Goal: Check status: Check status

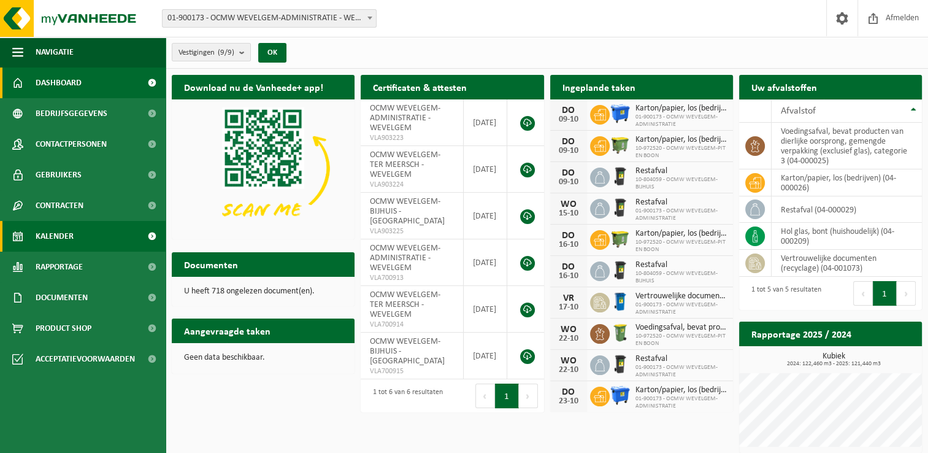
click at [69, 236] on span "Kalender" at bounding box center [55, 236] width 38 height 31
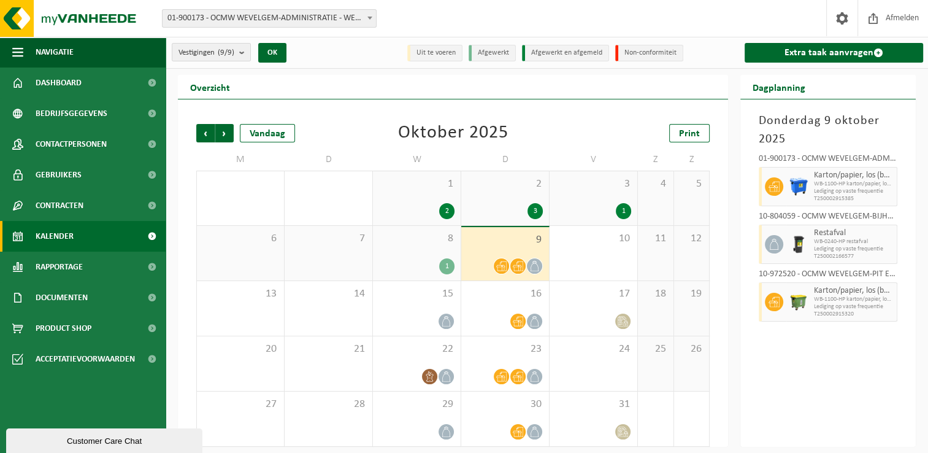
click at [831, 185] on span "WB-1100-HP karton/papier, los (bedrijven)" at bounding box center [854, 183] width 80 height 7
click at [501, 213] on div "3" at bounding box center [504, 211] width 75 height 16
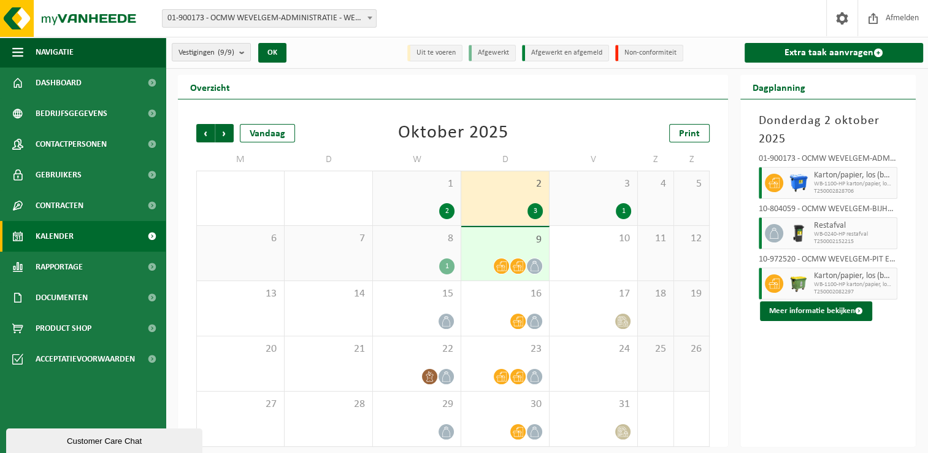
click at [513, 212] on div "3" at bounding box center [504, 211] width 75 height 16
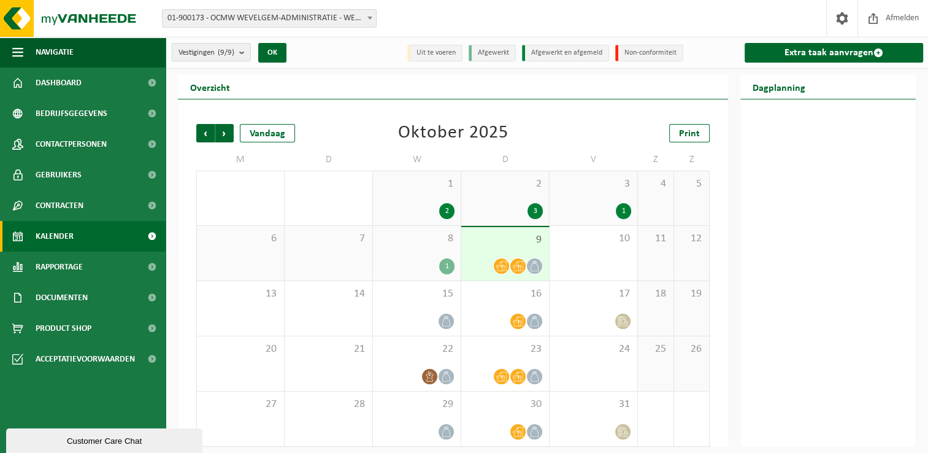
click at [504, 195] on div "2 3" at bounding box center [505, 198] width 88 height 54
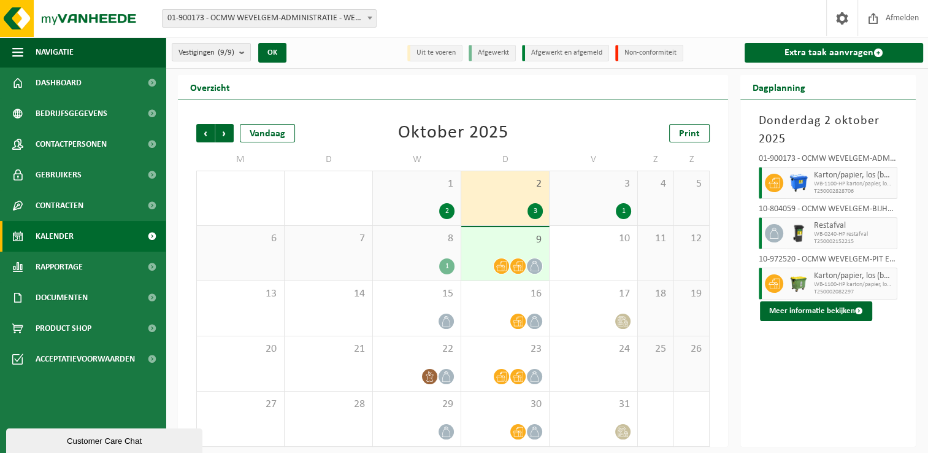
click at [486, 252] on div "9" at bounding box center [505, 253] width 88 height 53
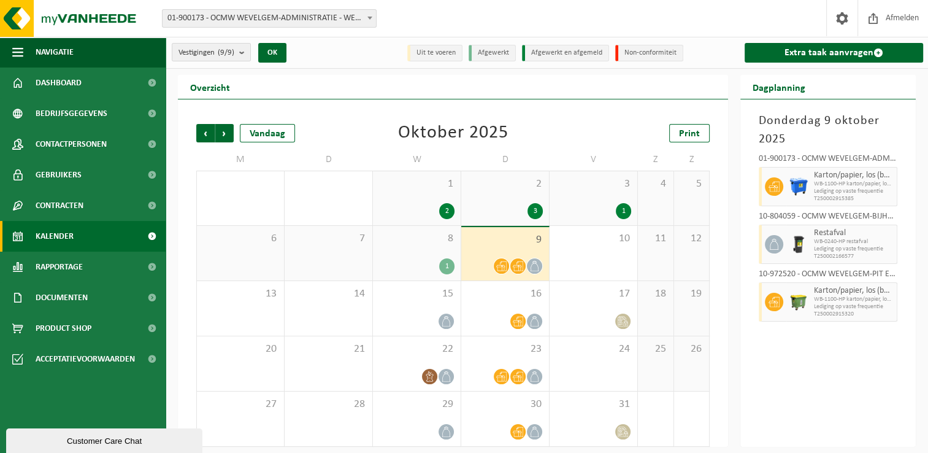
click at [503, 194] on div "2 3" at bounding box center [505, 198] width 88 height 54
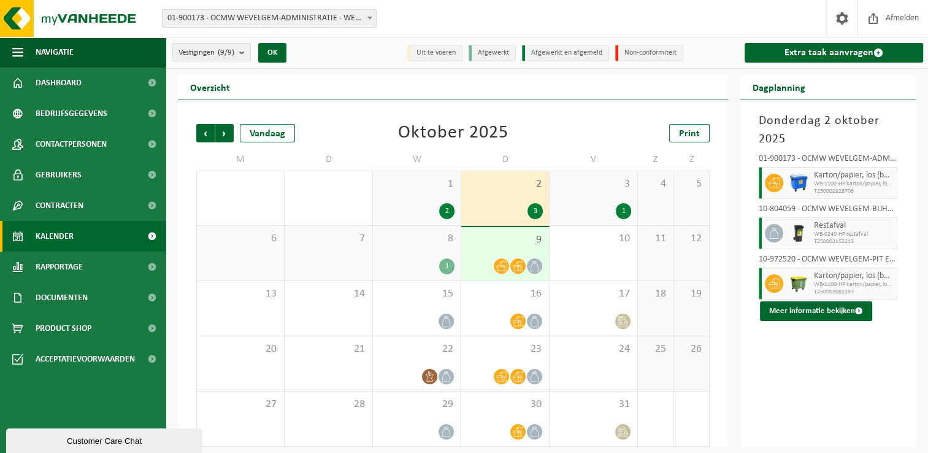
click at [498, 239] on span "9" at bounding box center [504, 239] width 75 height 13
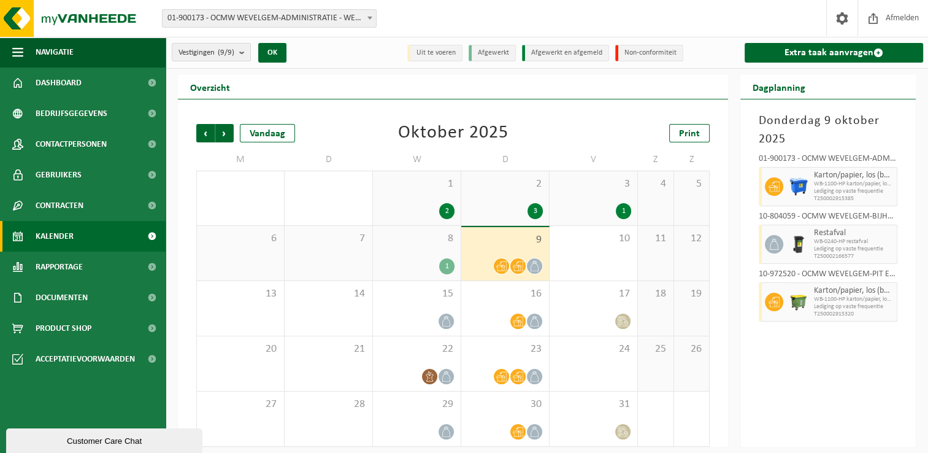
click at [434, 255] on div "8 1" at bounding box center [417, 253] width 88 height 55
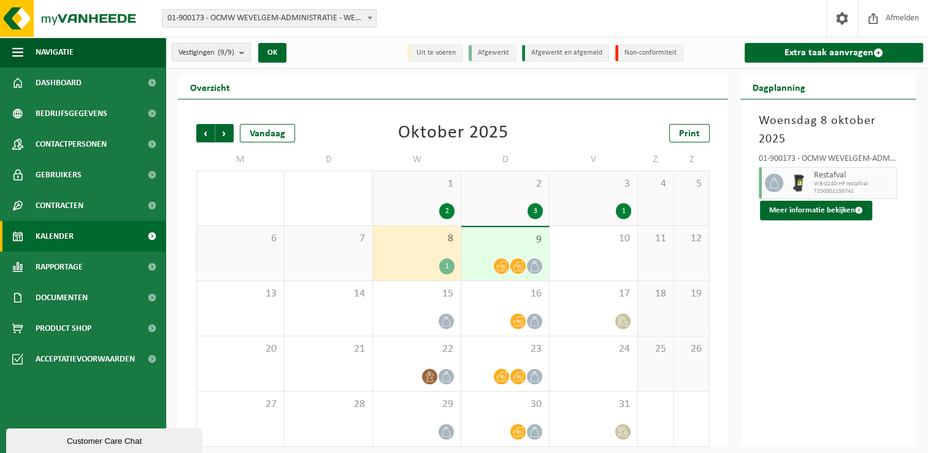
click at [491, 260] on div at bounding box center [504, 266] width 75 height 17
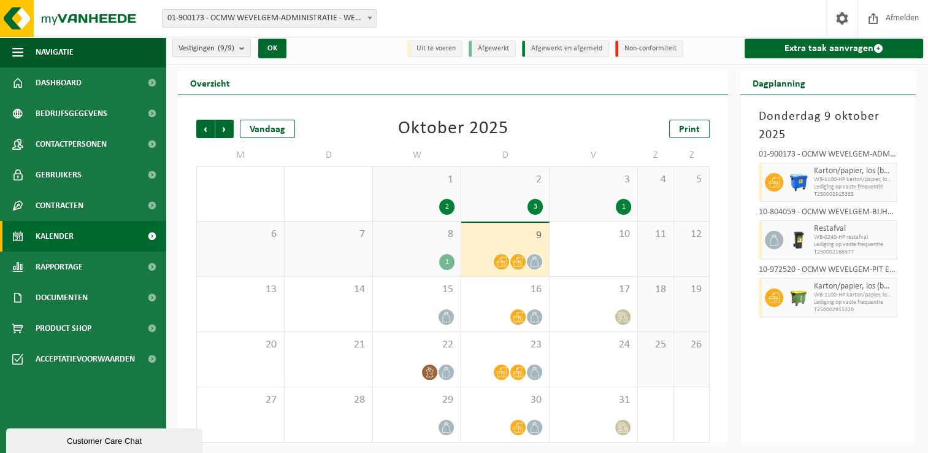
scroll to position [5, 0]
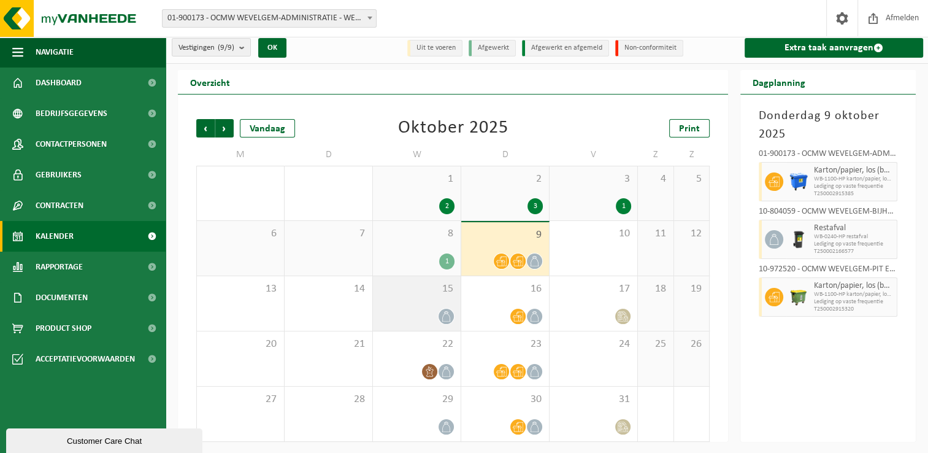
click at [399, 309] on div at bounding box center [416, 316] width 75 height 17
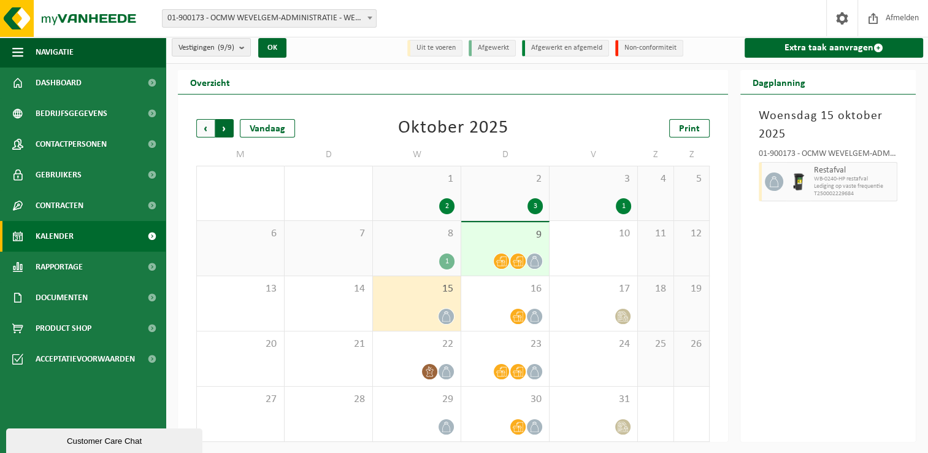
click at [199, 125] on span "Vorige" at bounding box center [205, 128] width 18 height 18
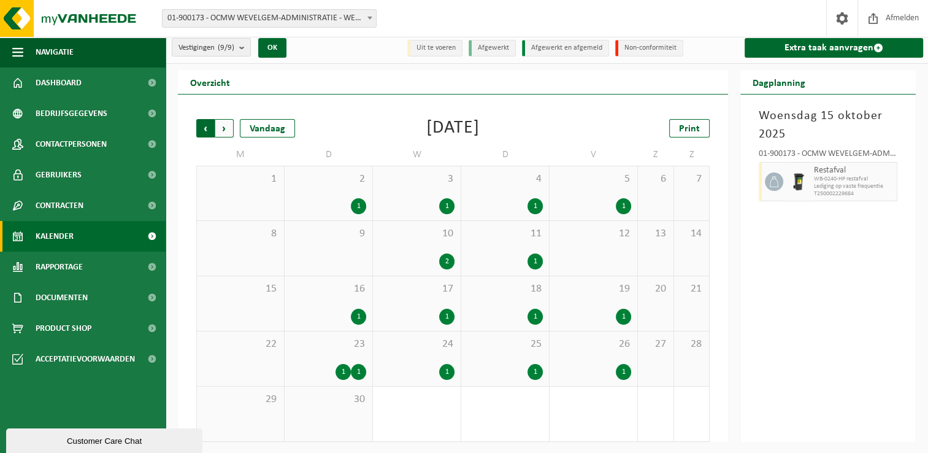
click at [226, 131] on span "Volgende" at bounding box center [224, 128] width 18 height 18
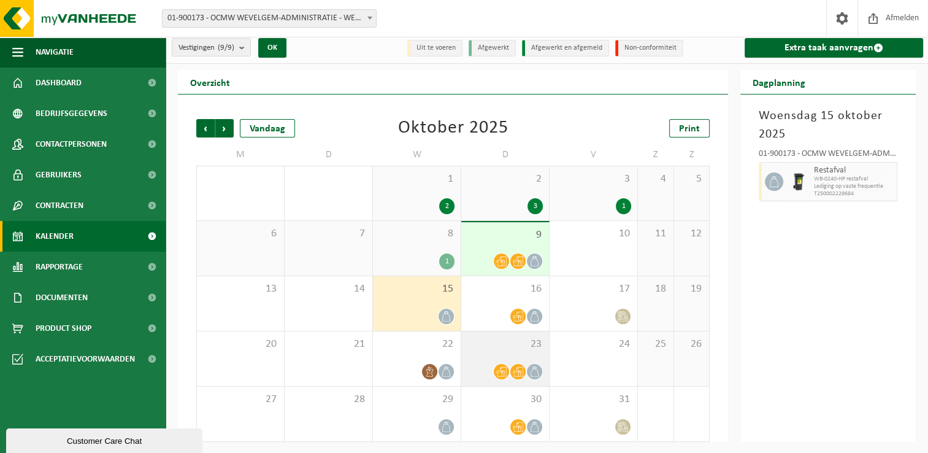
click at [513, 372] on icon at bounding box center [518, 371] width 10 height 10
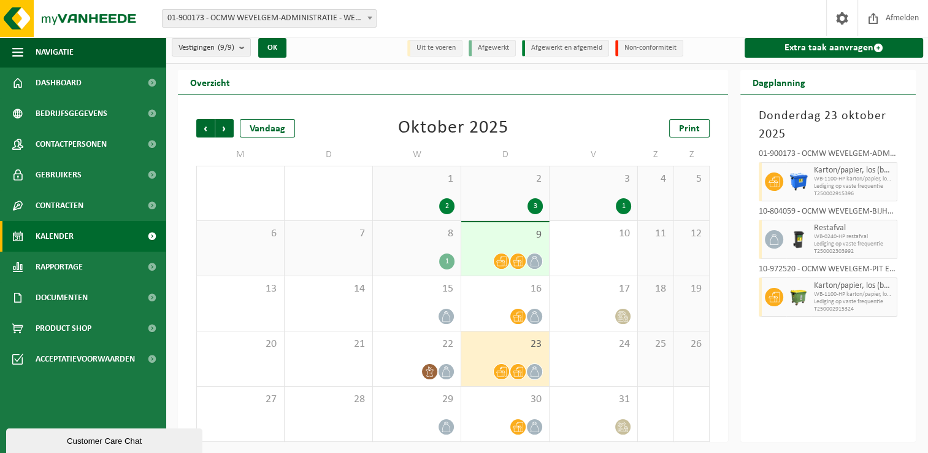
click at [510, 246] on div "9" at bounding box center [505, 248] width 88 height 53
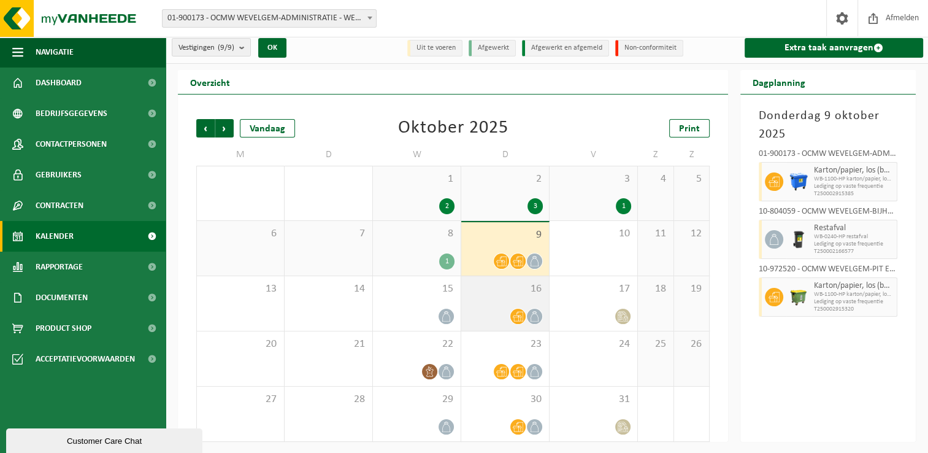
click at [504, 314] on div at bounding box center [504, 316] width 75 height 17
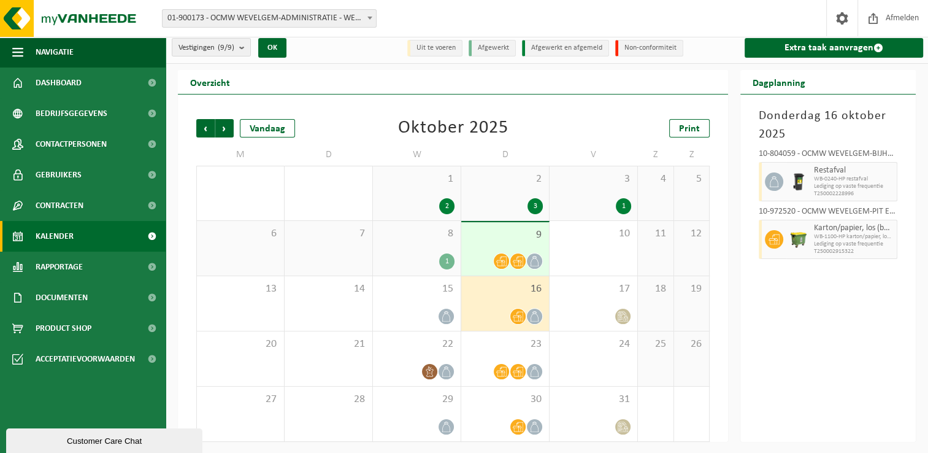
click at [503, 207] on div "3" at bounding box center [504, 206] width 75 height 16
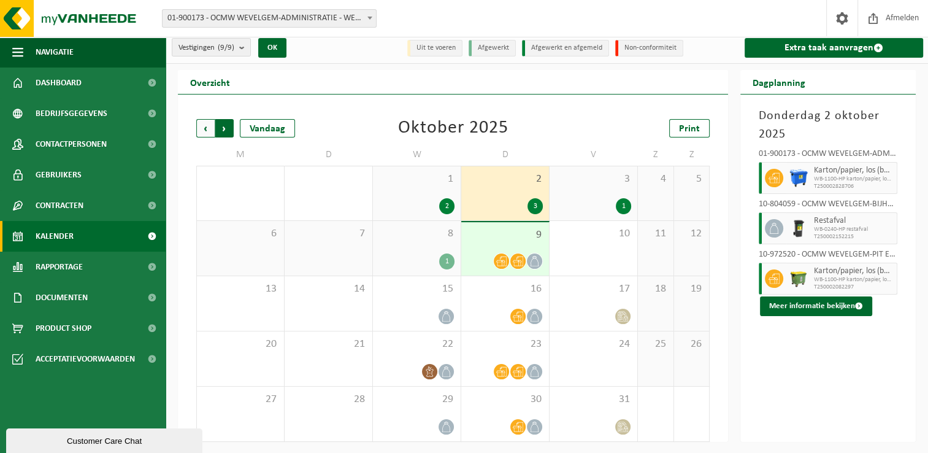
click at [202, 126] on span "Vorige" at bounding box center [205, 128] width 18 height 18
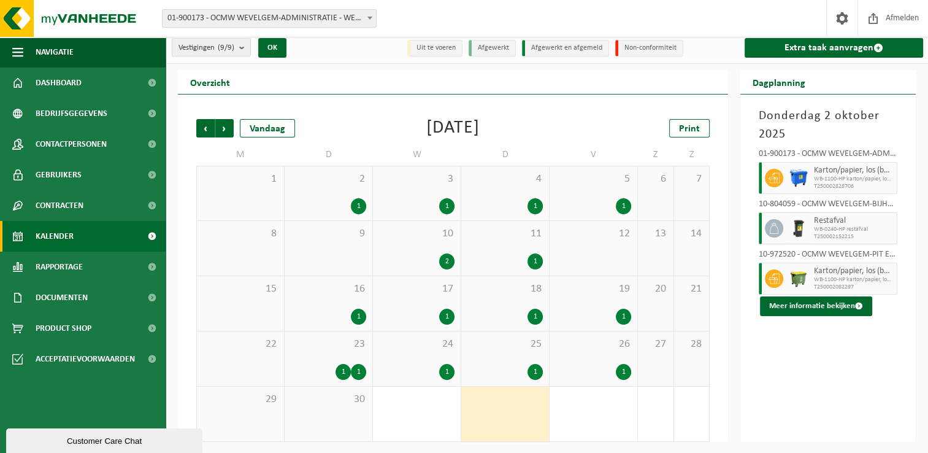
click at [202, 126] on span "Vorige" at bounding box center [205, 128] width 18 height 18
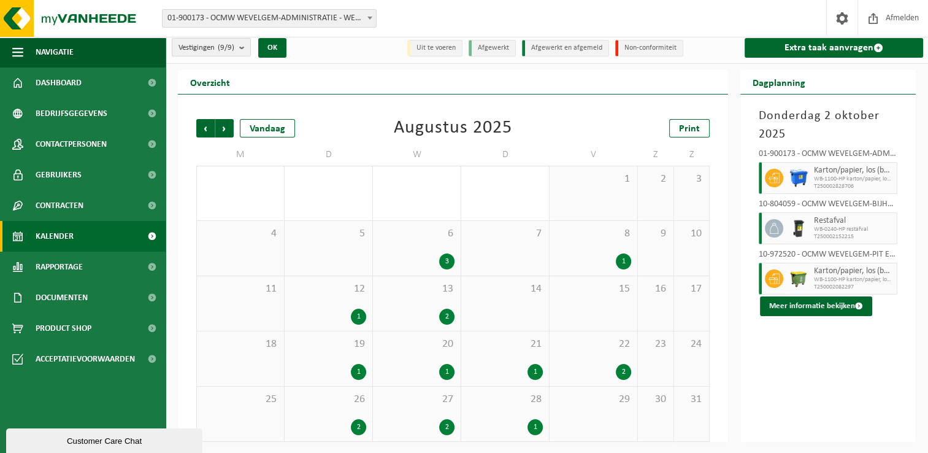
click at [320, 313] on div "1" at bounding box center [328, 317] width 75 height 16
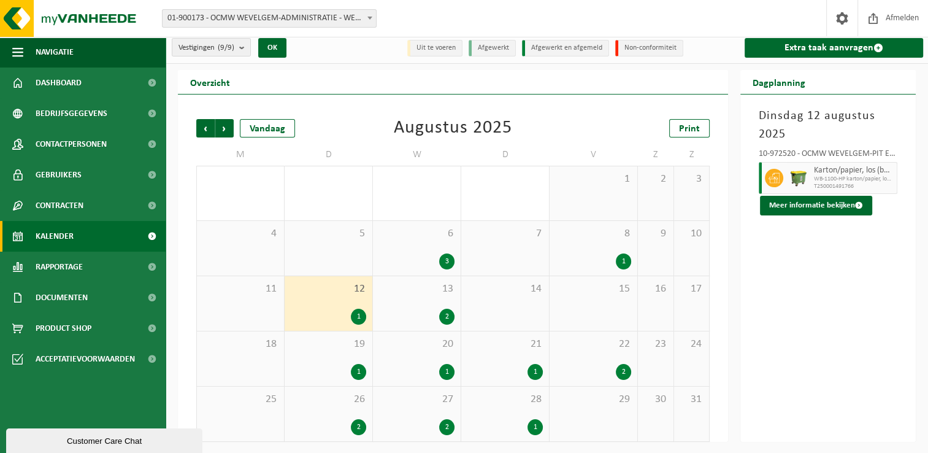
click at [520, 367] on div "1" at bounding box center [504, 372] width 75 height 16
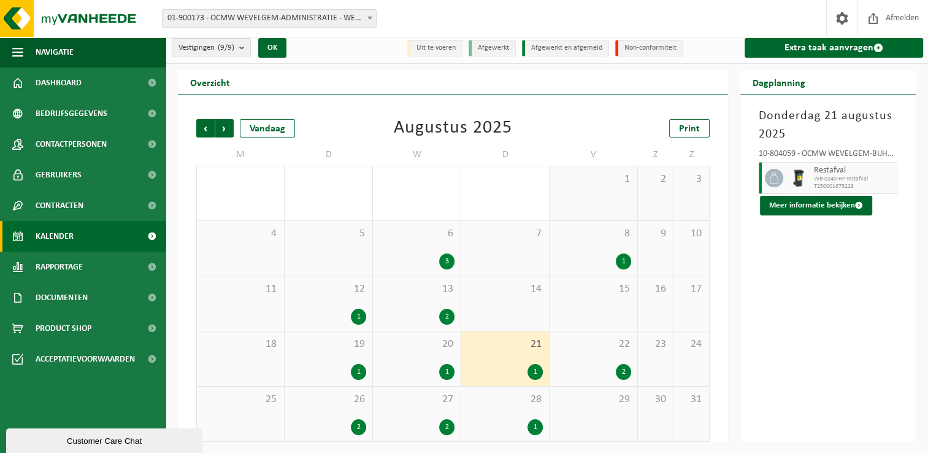
click at [407, 353] on div "20 1" at bounding box center [417, 358] width 88 height 55
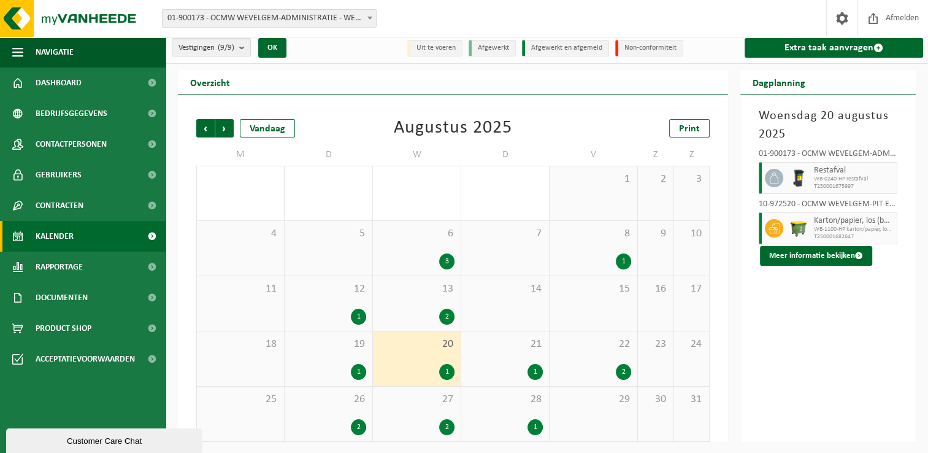
click at [336, 366] on div "1" at bounding box center [328, 372] width 75 height 16
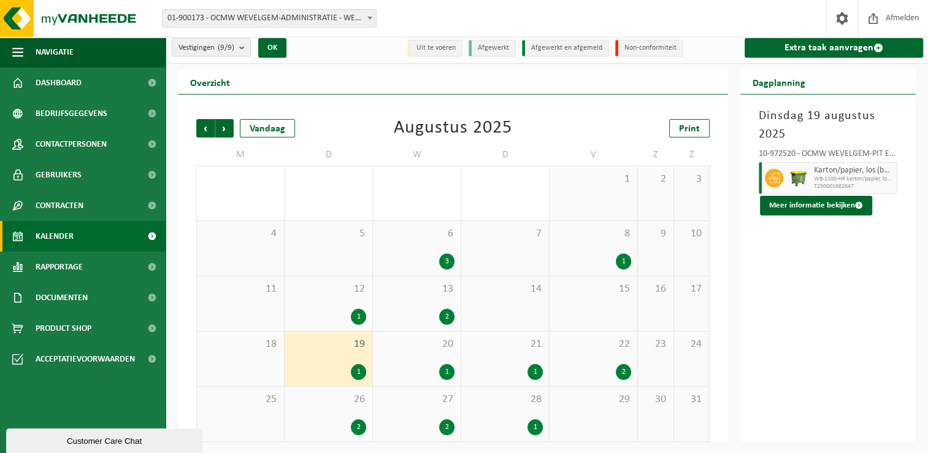
click at [342, 299] on div "12 1" at bounding box center [329, 303] width 88 height 55
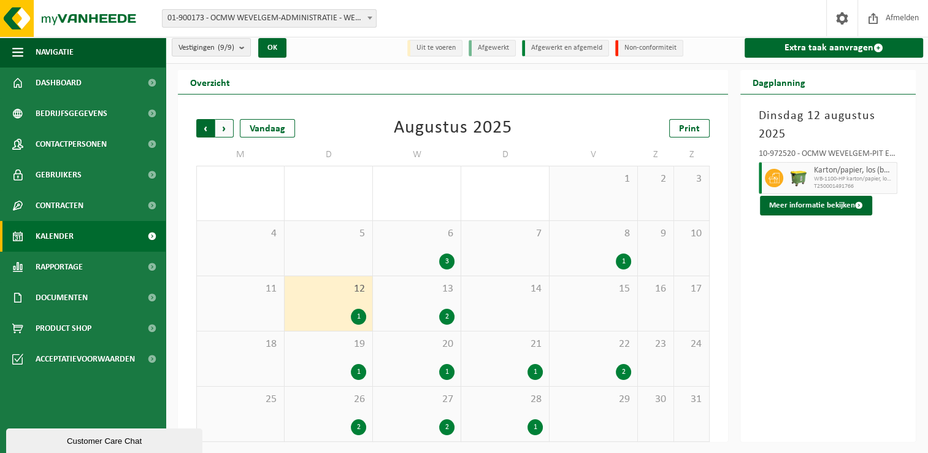
click at [221, 131] on span "Volgende" at bounding box center [224, 128] width 18 height 18
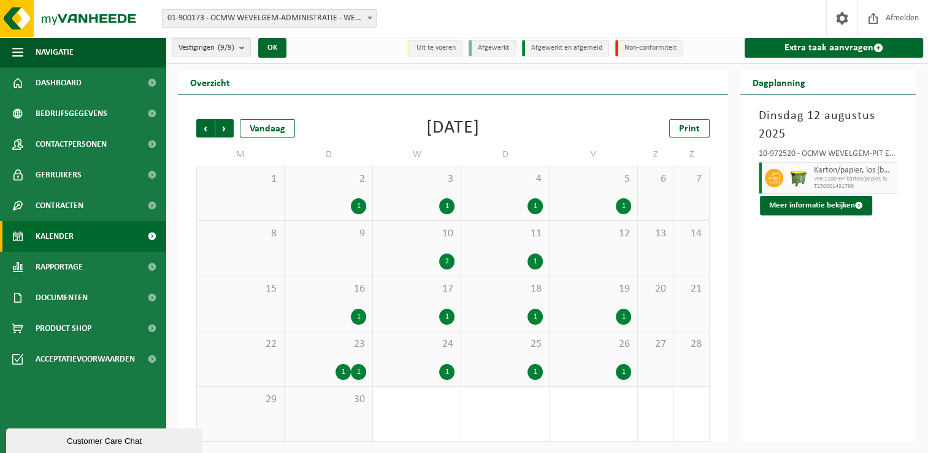
click at [330, 312] on div "1" at bounding box center [328, 317] width 75 height 16
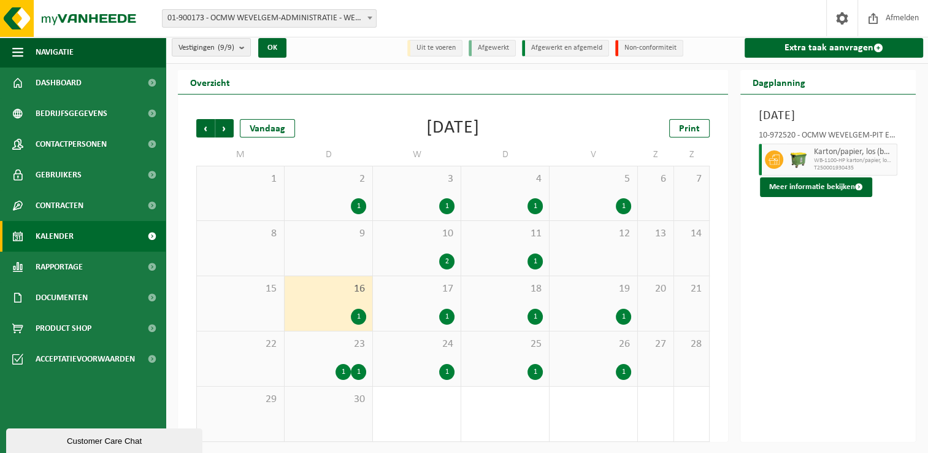
click at [522, 309] on div "1" at bounding box center [504, 317] width 75 height 16
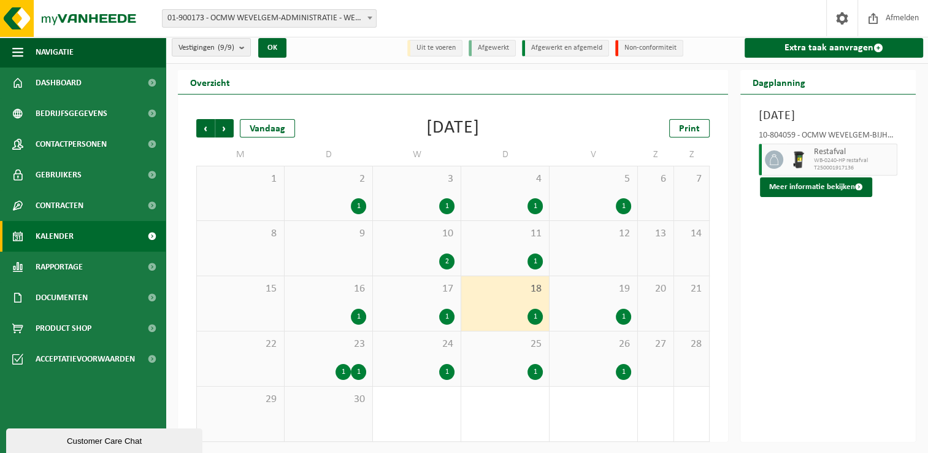
click at [413, 254] on div "2" at bounding box center [416, 261] width 75 height 16
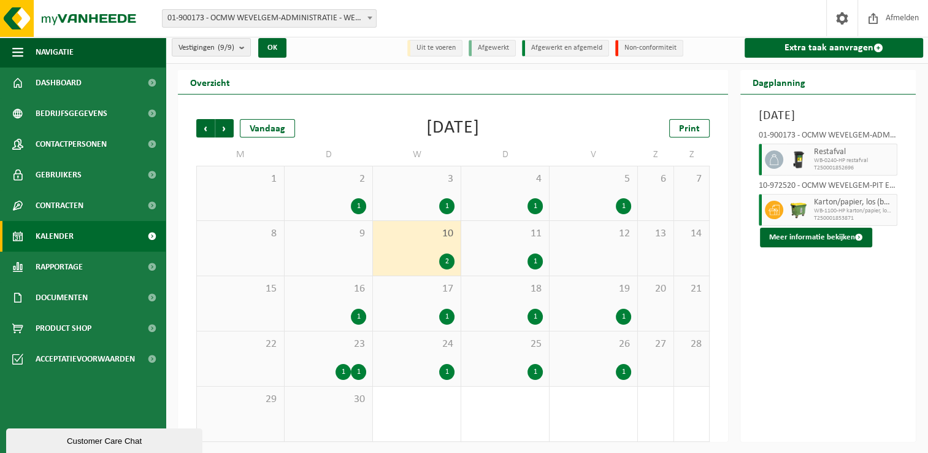
click at [507, 204] on div "1" at bounding box center [504, 206] width 75 height 16
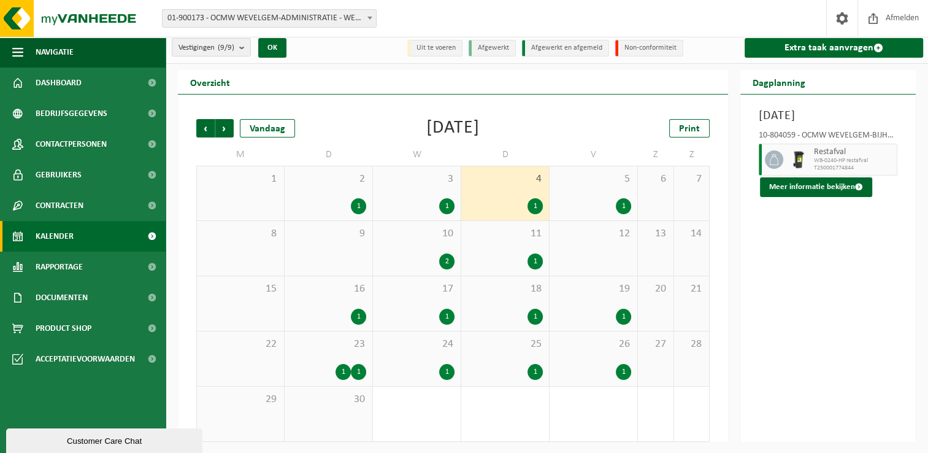
click at [334, 209] on div "1" at bounding box center [328, 206] width 75 height 16
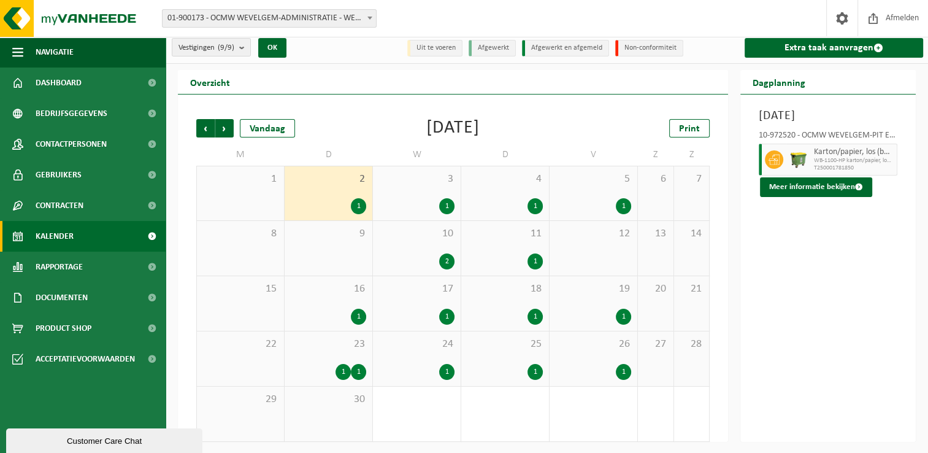
click at [324, 309] on div "1" at bounding box center [328, 317] width 75 height 16
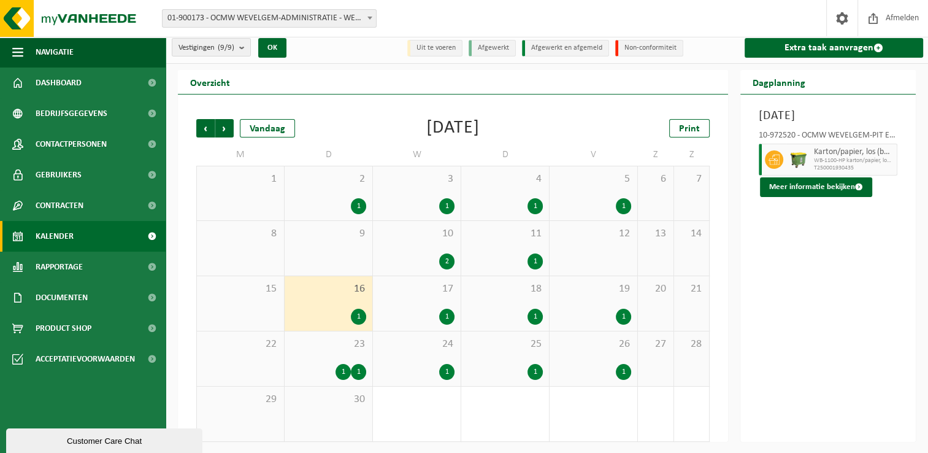
click at [423, 309] on div "1" at bounding box center [416, 317] width 75 height 16
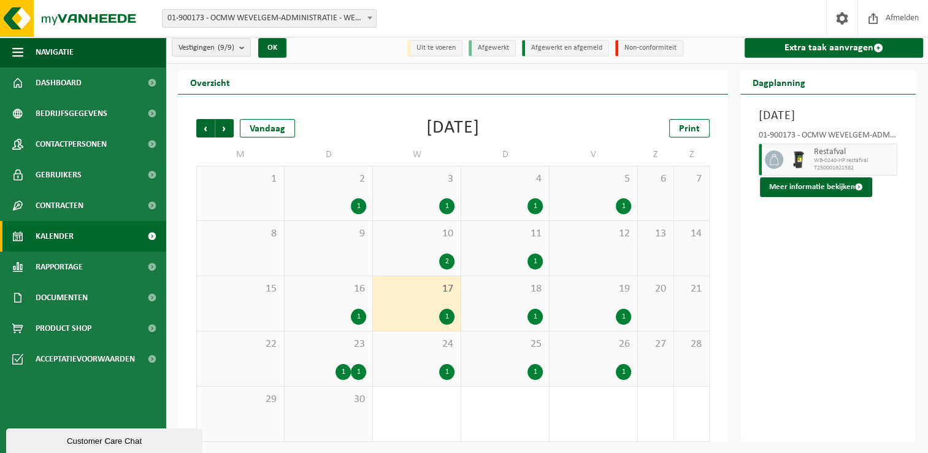
click at [496, 296] on div "18 1" at bounding box center [505, 303] width 88 height 55
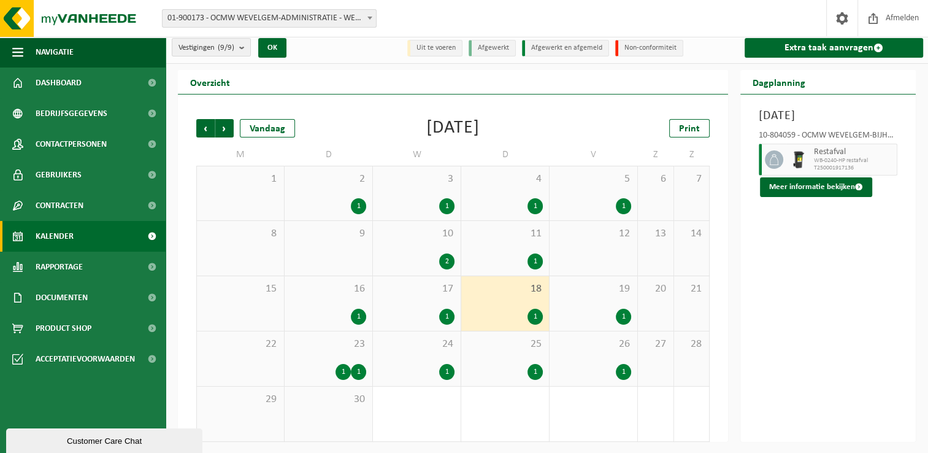
click at [585, 302] on div "19 1" at bounding box center [594, 303] width 88 height 55
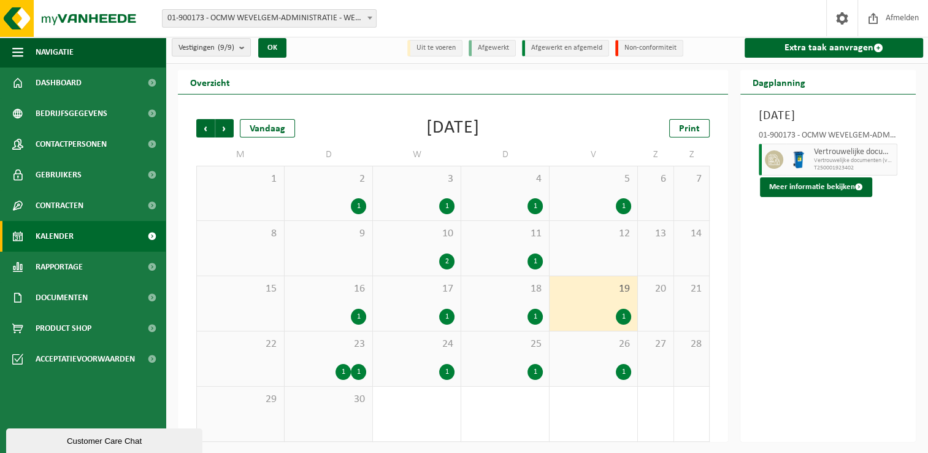
click at [588, 368] on div "1" at bounding box center [593, 372] width 75 height 16
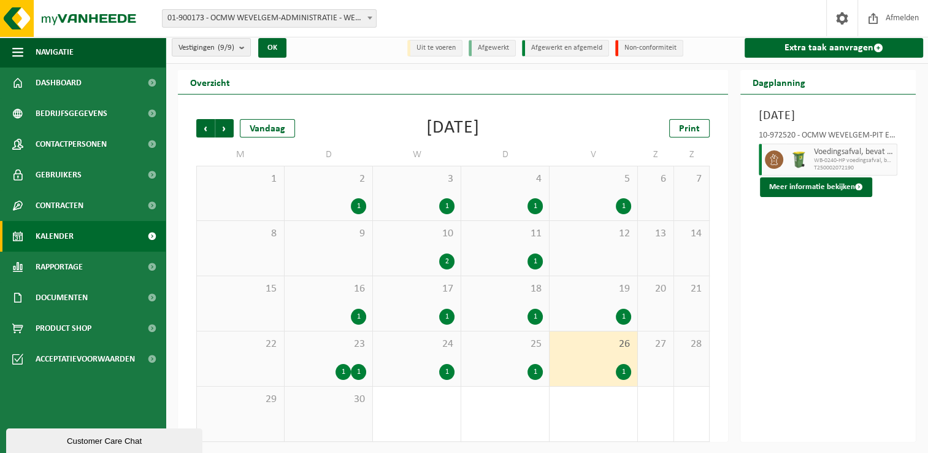
click at [483, 367] on div "1" at bounding box center [504, 372] width 75 height 16
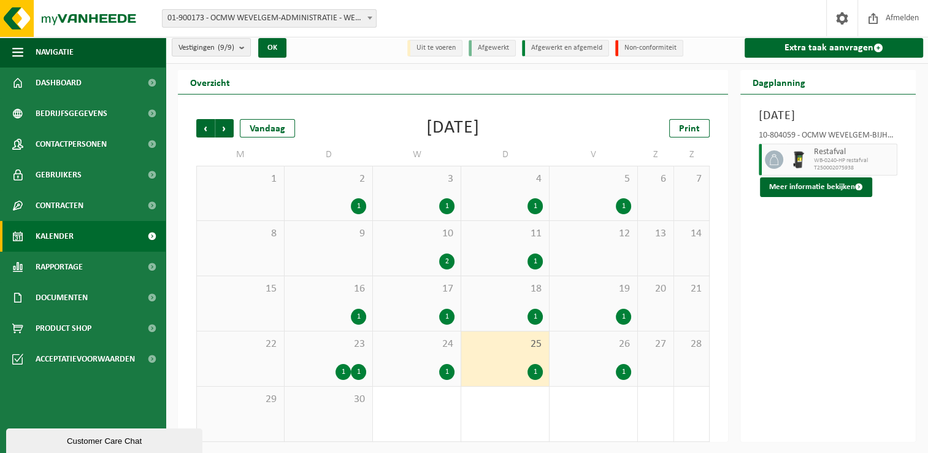
click at [404, 357] on div "24 1" at bounding box center [417, 358] width 88 height 55
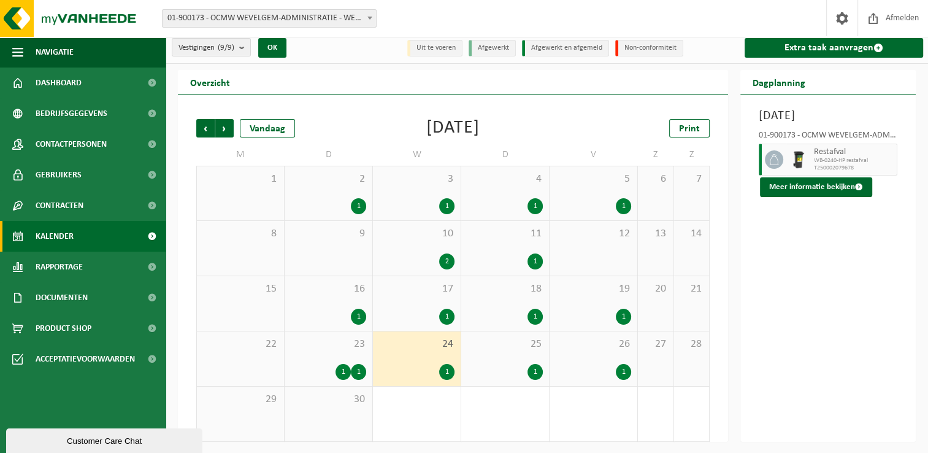
click at [318, 358] on div "23 1 1" at bounding box center [329, 358] width 88 height 55
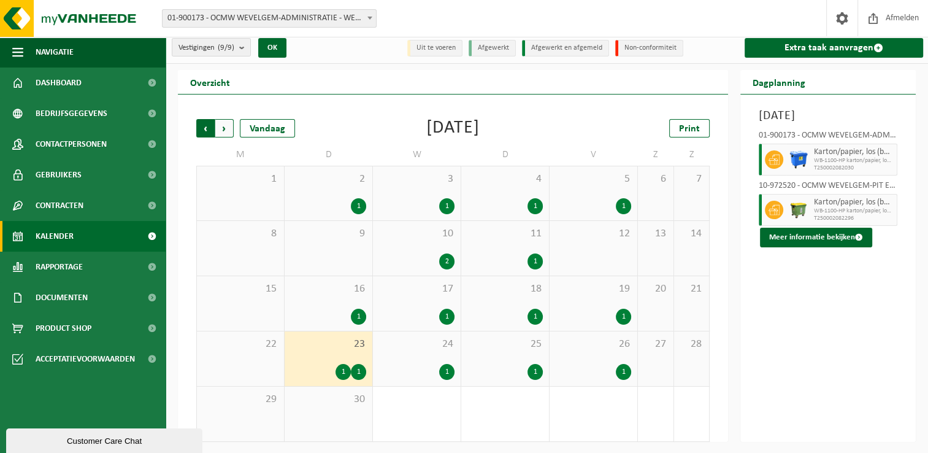
click at [225, 128] on span "Volgende" at bounding box center [224, 128] width 18 height 18
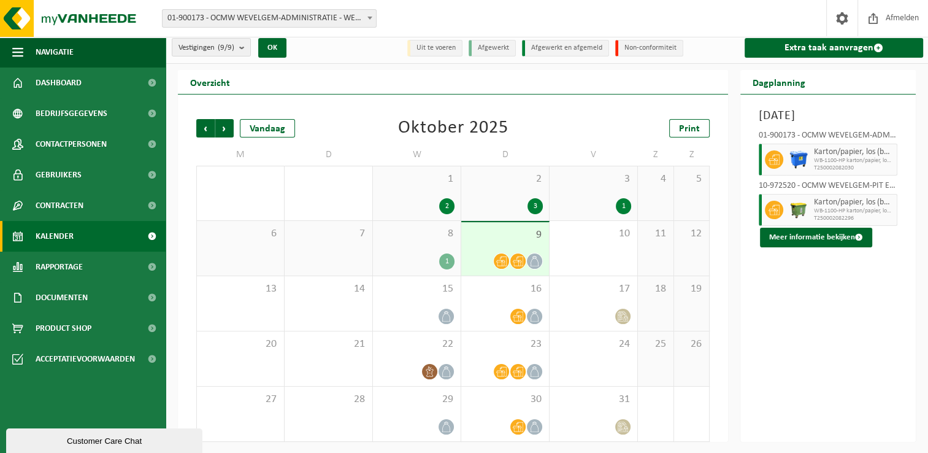
click at [420, 257] on div "1" at bounding box center [416, 261] width 75 height 16
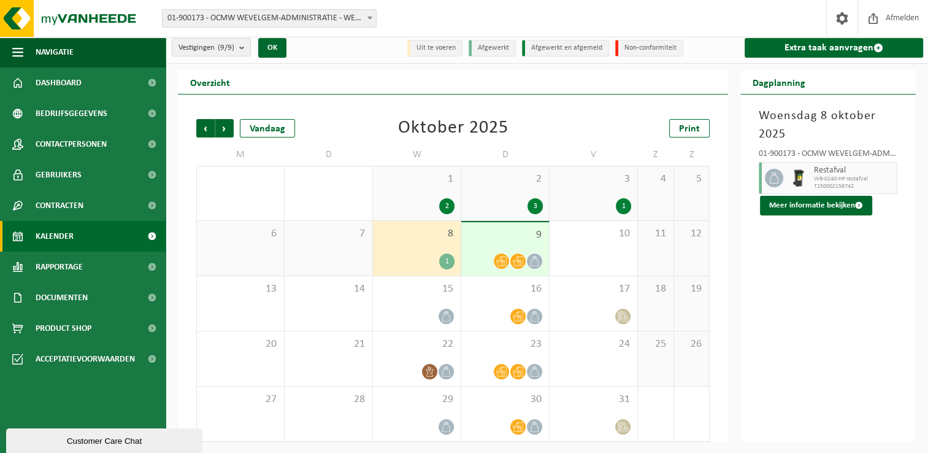
click at [510, 257] on div at bounding box center [518, 261] width 17 height 17
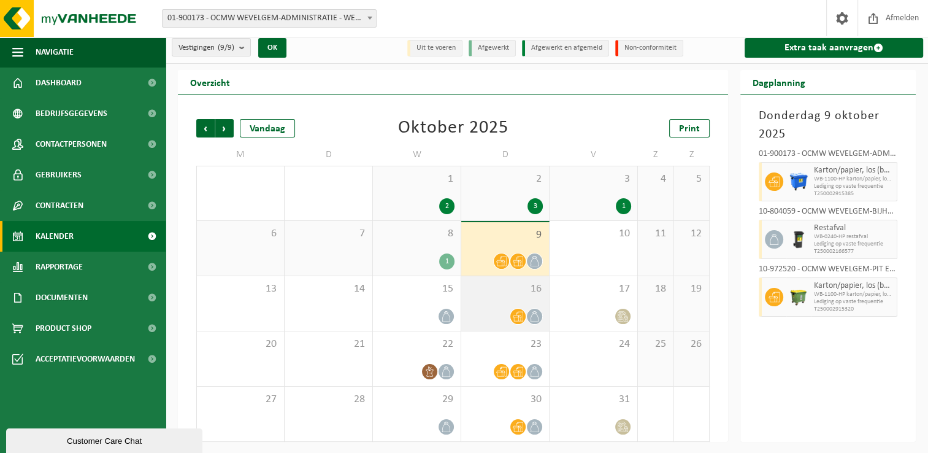
click at [496, 315] on div at bounding box center [504, 316] width 75 height 17
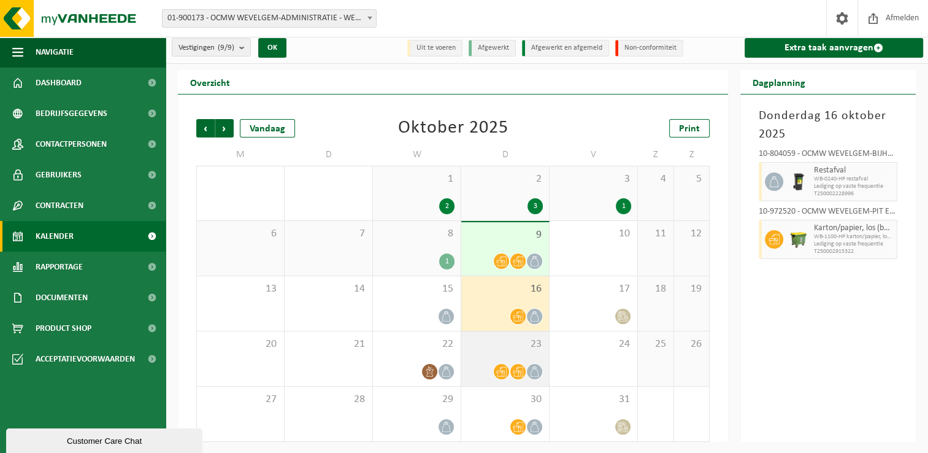
click at [498, 367] on icon at bounding box center [501, 371] width 10 height 10
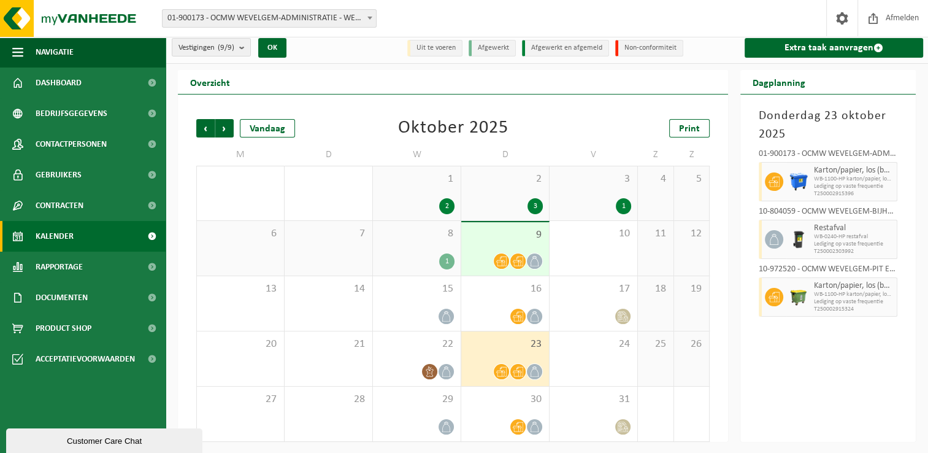
click at [479, 242] on div "9" at bounding box center [505, 248] width 88 height 53
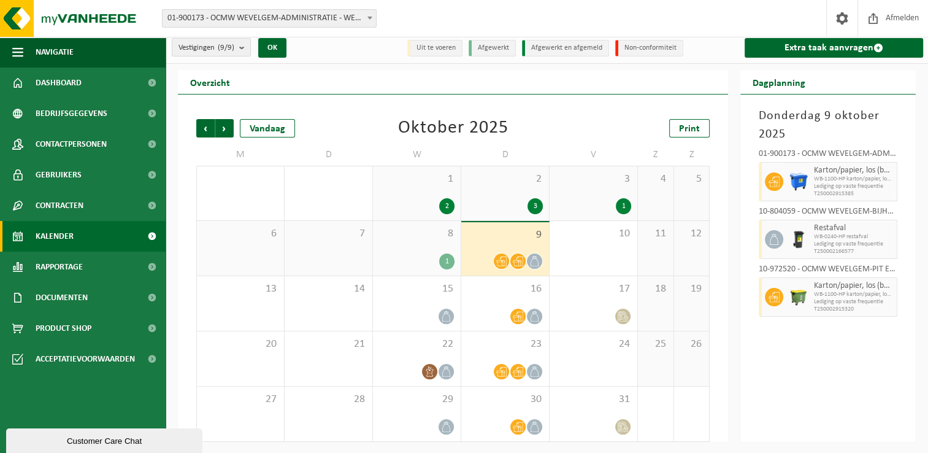
click at [315, 253] on div "7" at bounding box center [329, 248] width 88 height 55
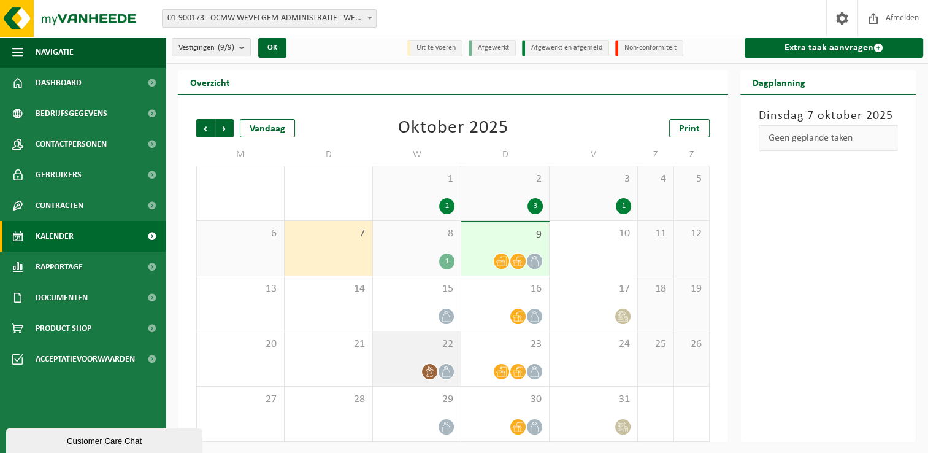
click at [430, 371] on icon at bounding box center [429, 371] width 10 height 10
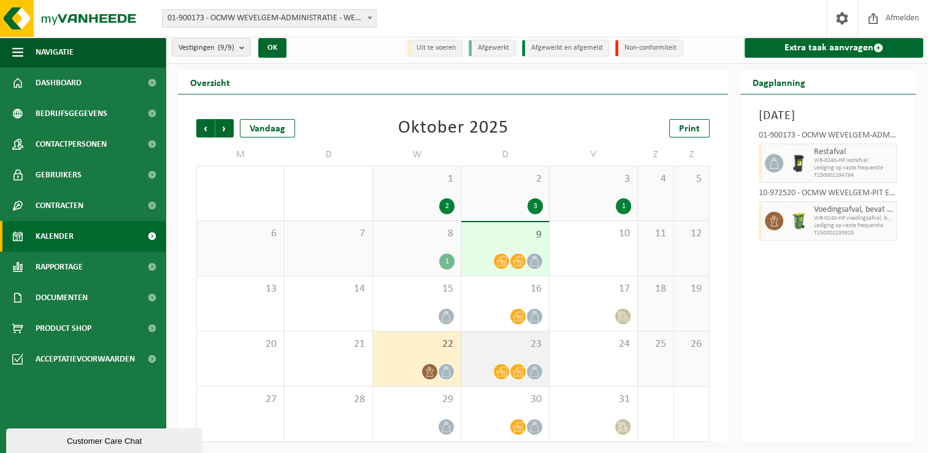
click at [510, 361] on div "23" at bounding box center [505, 358] width 88 height 55
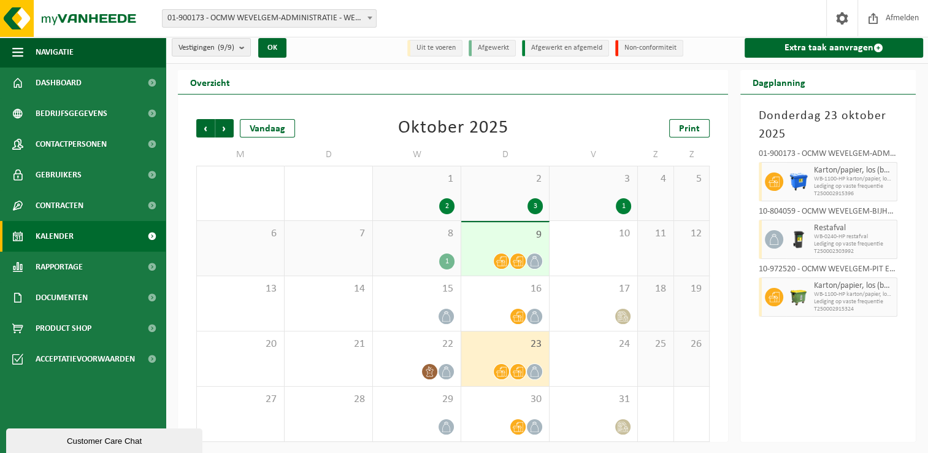
click at [493, 258] on div at bounding box center [504, 261] width 75 height 17
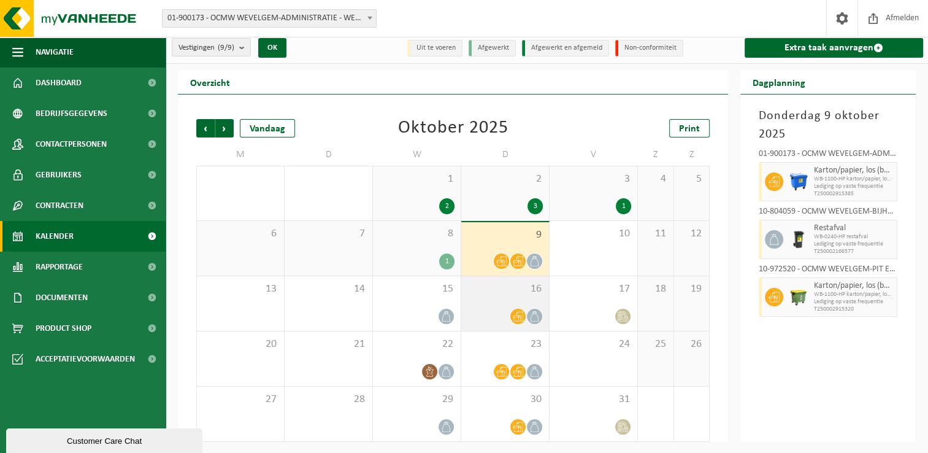
click at [491, 315] on div at bounding box center [504, 316] width 75 height 17
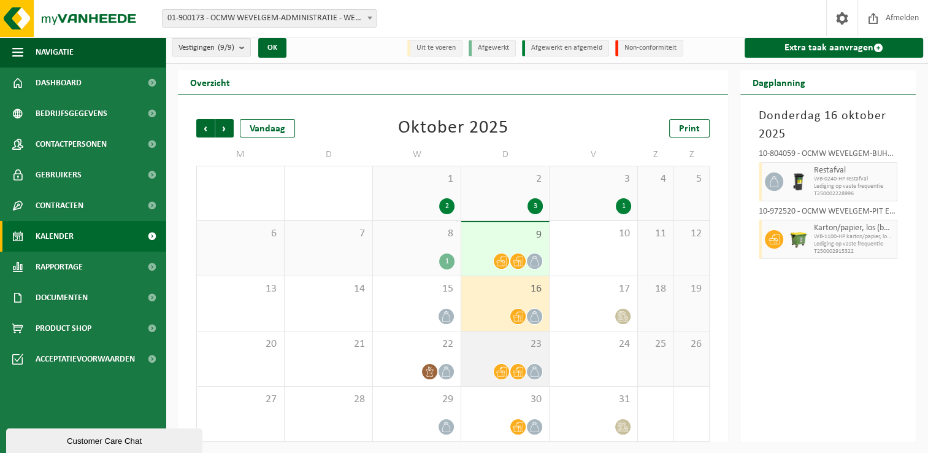
click at [495, 354] on div "23" at bounding box center [505, 358] width 88 height 55
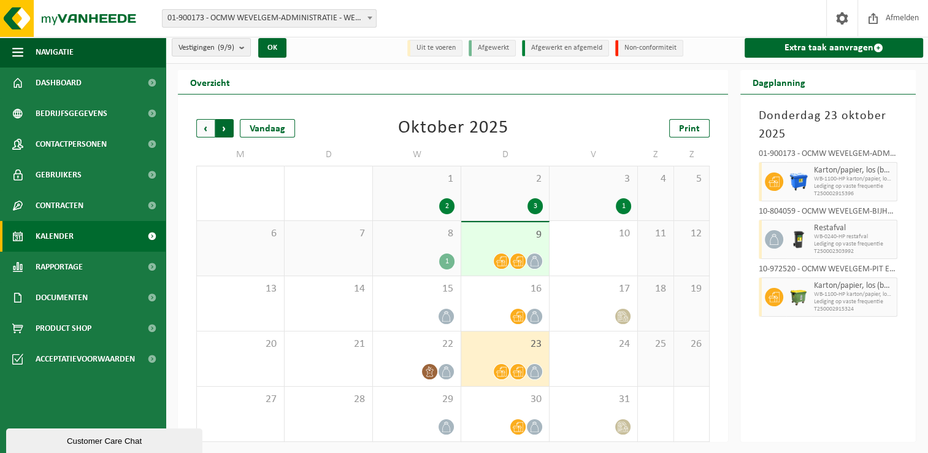
click at [199, 125] on span "Vorige" at bounding box center [205, 128] width 18 height 18
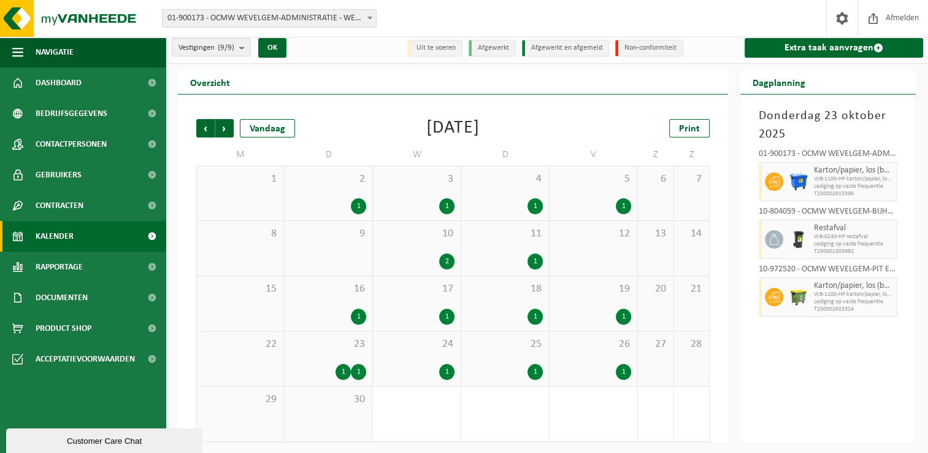
click at [328, 190] on div "2 1" at bounding box center [329, 193] width 88 height 54
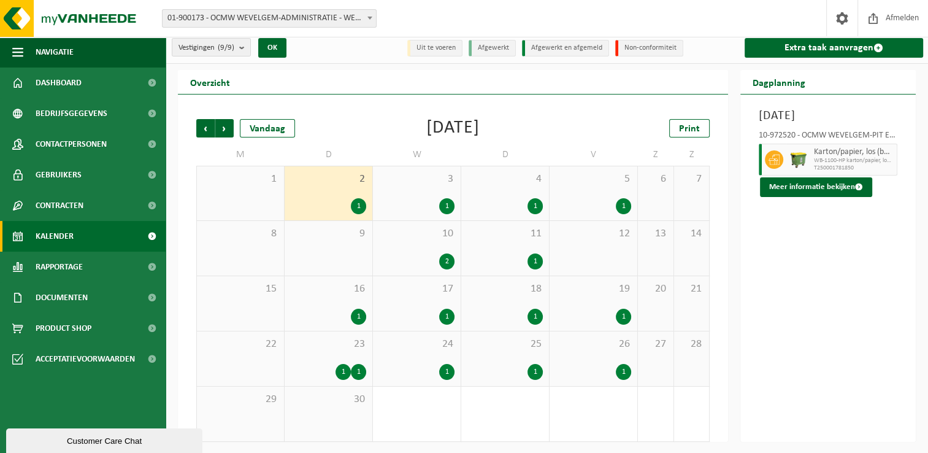
click at [331, 299] on div "16 1" at bounding box center [329, 303] width 88 height 55
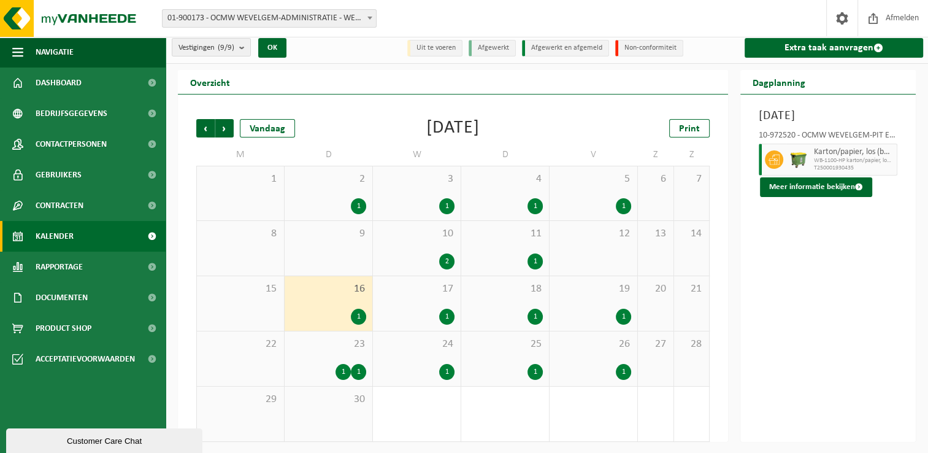
click at [320, 367] on div "1 1" at bounding box center [328, 372] width 75 height 16
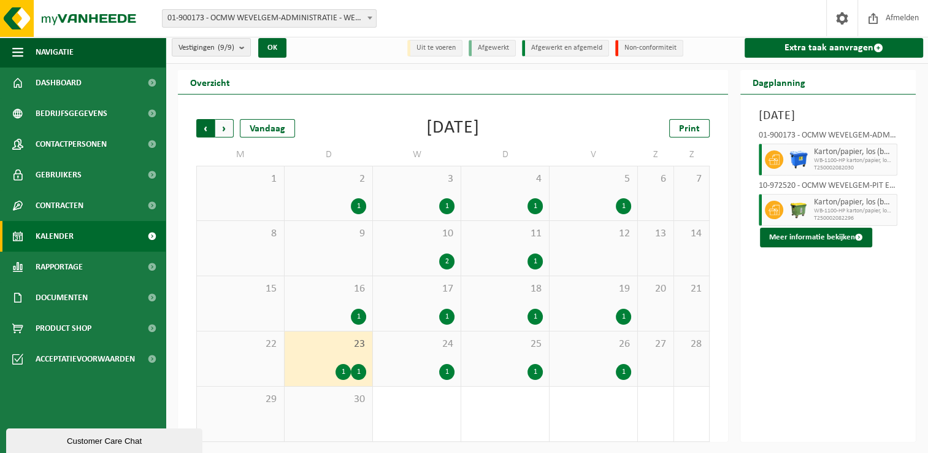
click at [222, 128] on span "Volgende" at bounding box center [224, 128] width 18 height 18
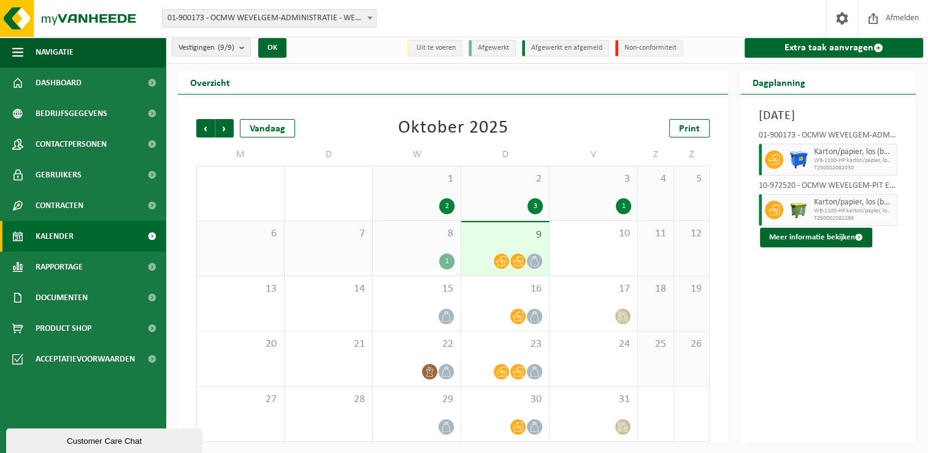
click at [499, 195] on div "2 3" at bounding box center [505, 193] width 88 height 54
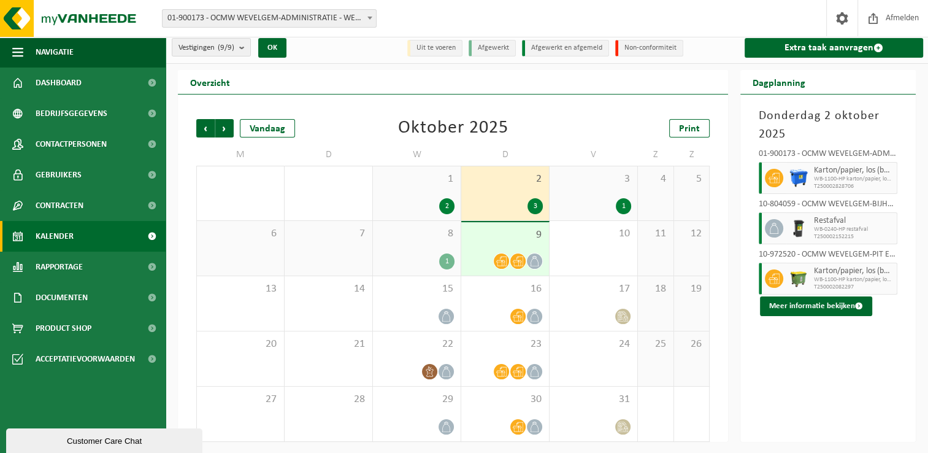
click at [498, 239] on span "9" at bounding box center [504, 234] width 75 height 13
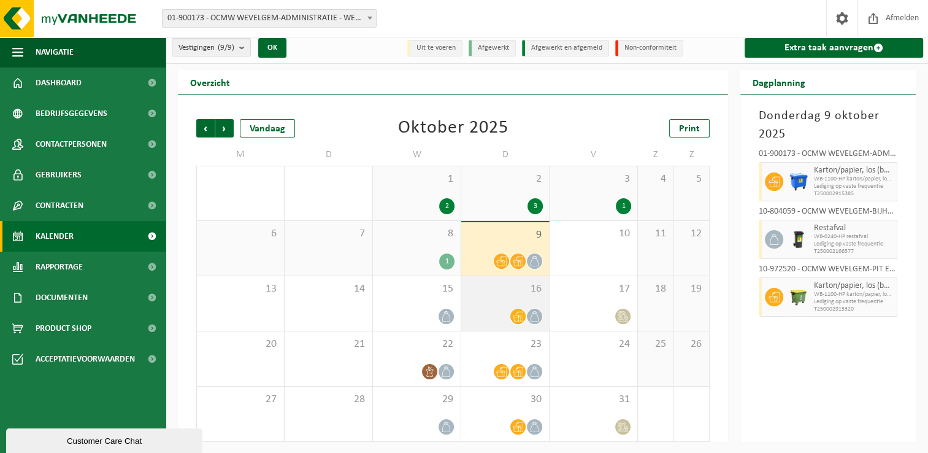
click at [500, 302] on div "16" at bounding box center [505, 303] width 88 height 55
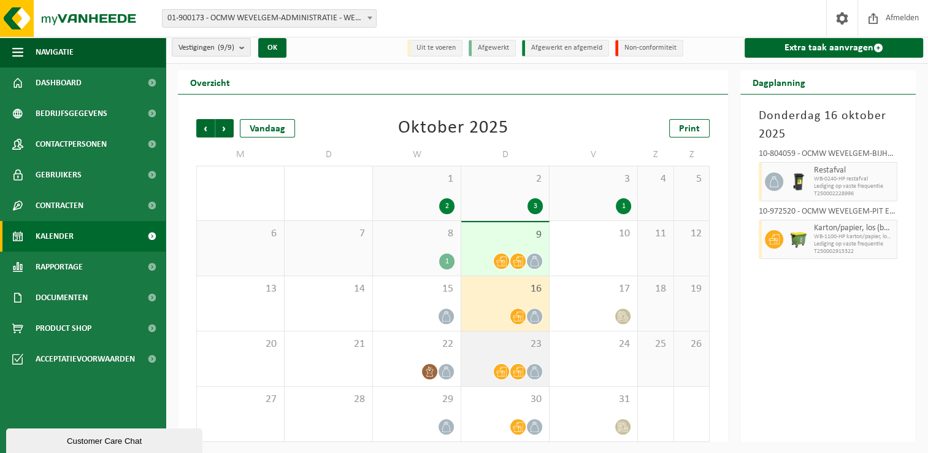
click at [475, 353] on div "23" at bounding box center [505, 358] width 88 height 55
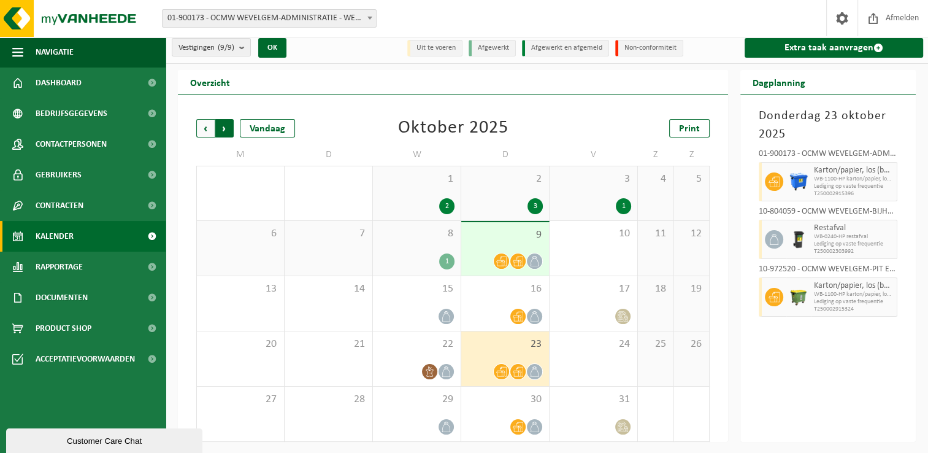
click at [205, 121] on span "Vorige" at bounding box center [205, 128] width 18 height 18
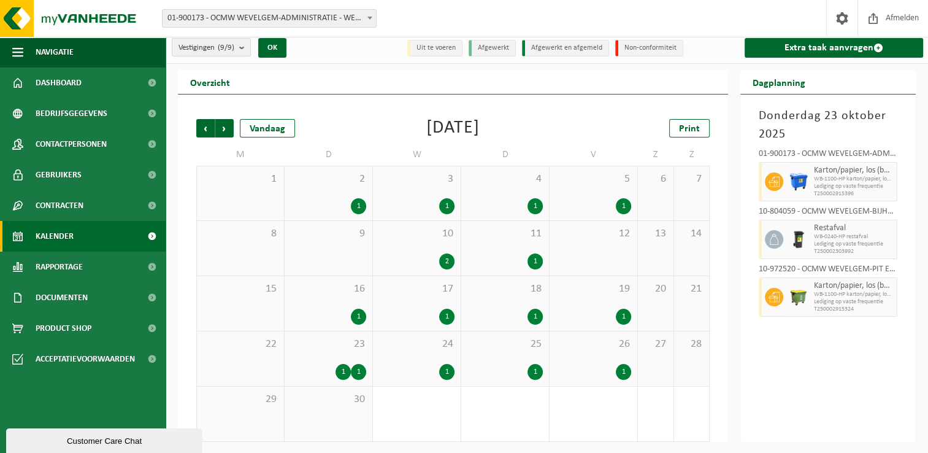
click at [205, 121] on span "Vorige" at bounding box center [205, 128] width 18 height 18
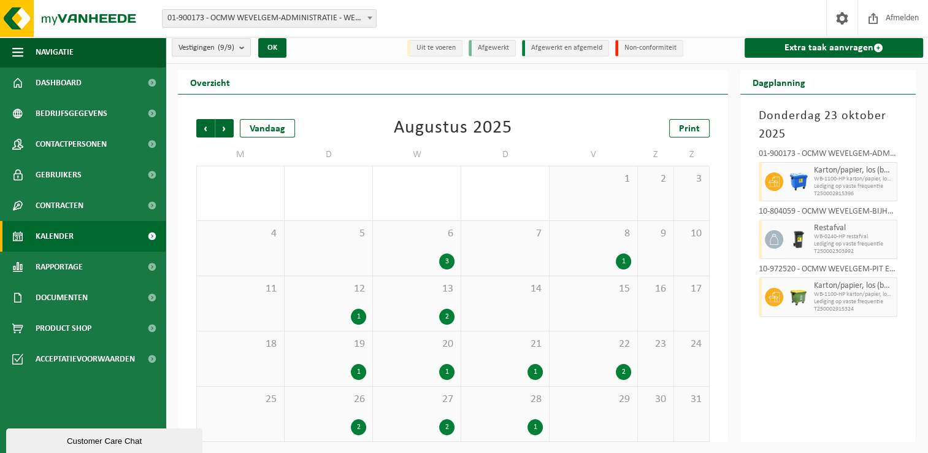
click at [205, 121] on span "Vorige" at bounding box center [205, 128] width 18 height 18
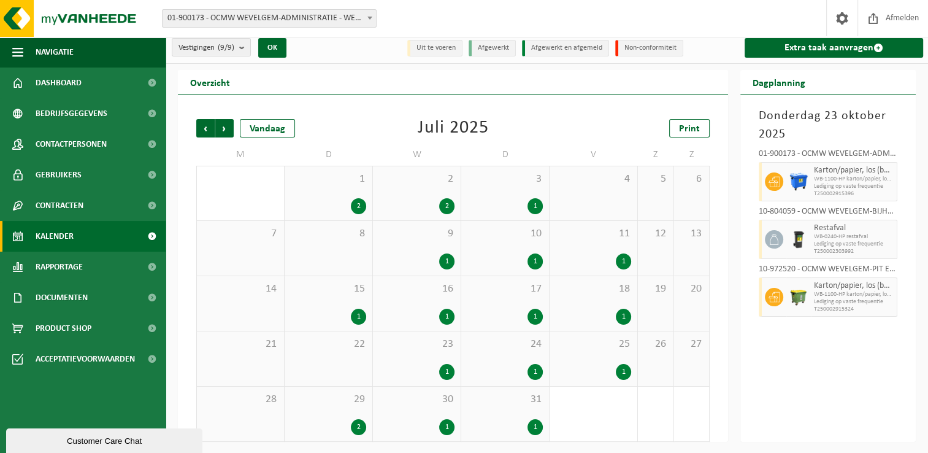
click at [205, 121] on span "Vorige" at bounding box center [205, 128] width 18 height 18
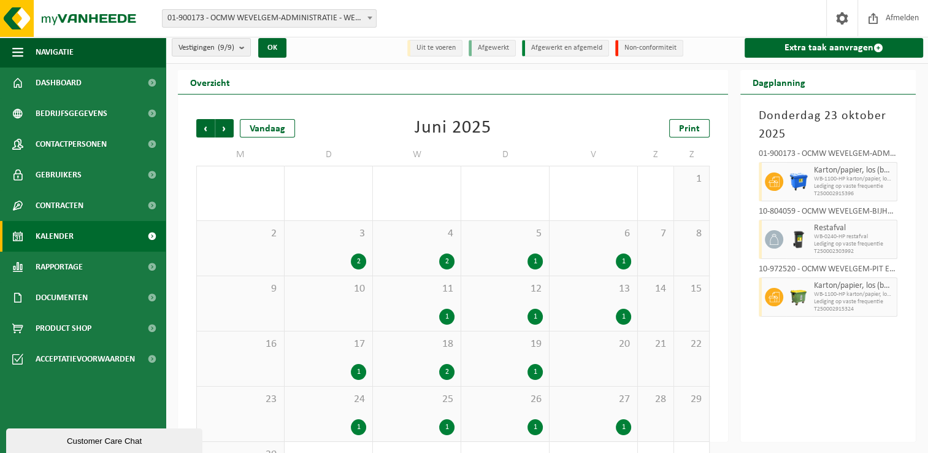
click at [321, 248] on div "3 2" at bounding box center [329, 248] width 88 height 55
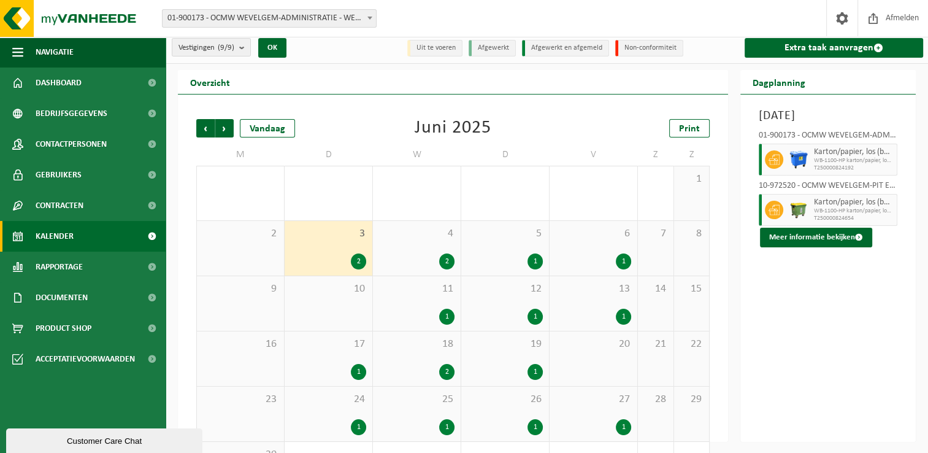
click at [300, 358] on div "17 1" at bounding box center [329, 358] width 88 height 55
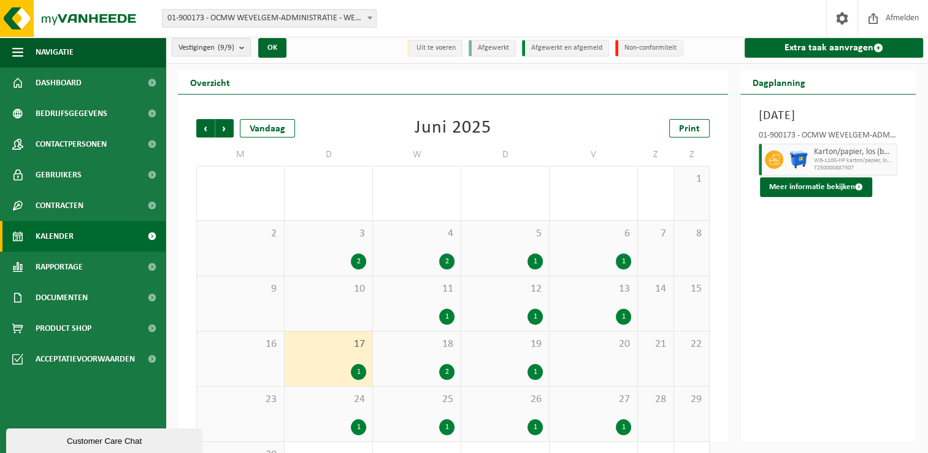
click at [301, 417] on div "24 1" at bounding box center [329, 413] width 88 height 55
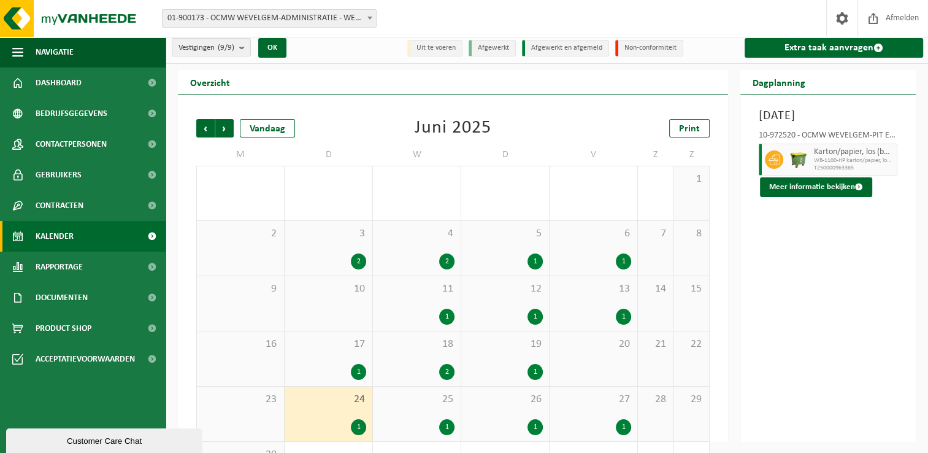
click at [318, 364] on div "1" at bounding box center [328, 372] width 75 height 16
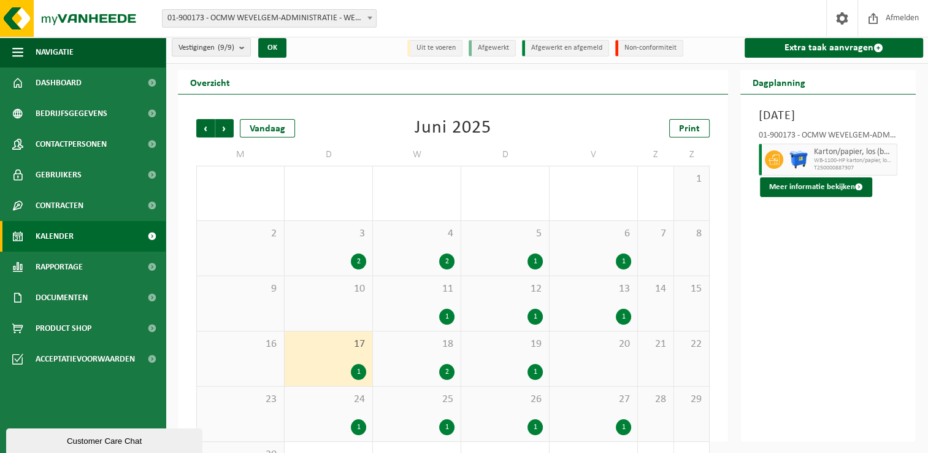
click at [324, 263] on div "2" at bounding box center [328, 261] width 75 height 16
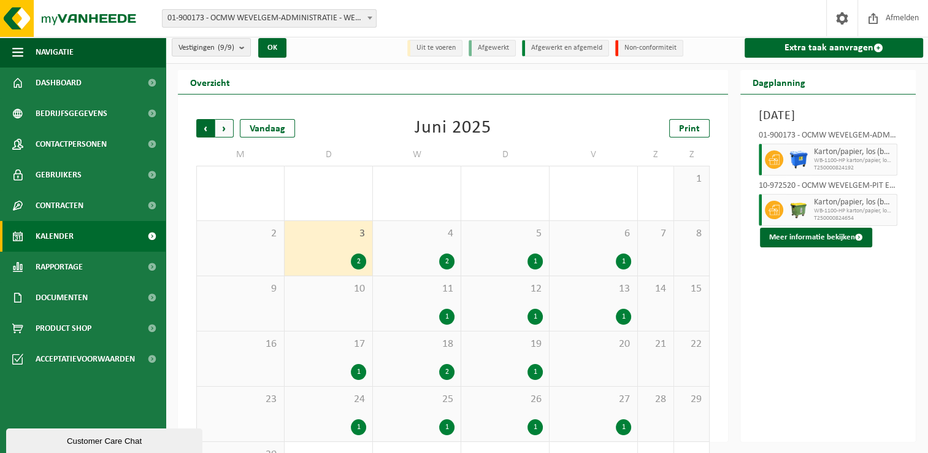
click at [225, 125] on span "Volgende" at bounding box center [224, 128] width 18 height 18
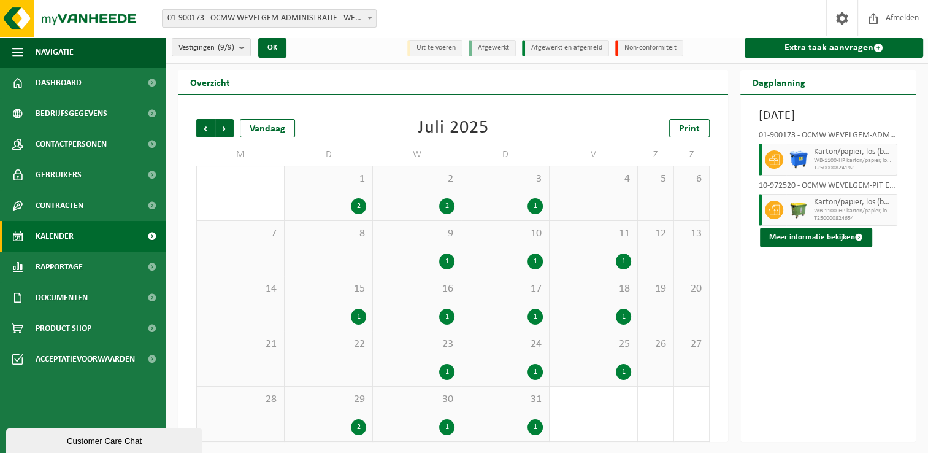
click at [225, 125] on span "Volgende" at bounding box center [224, 128] width 18 height 18
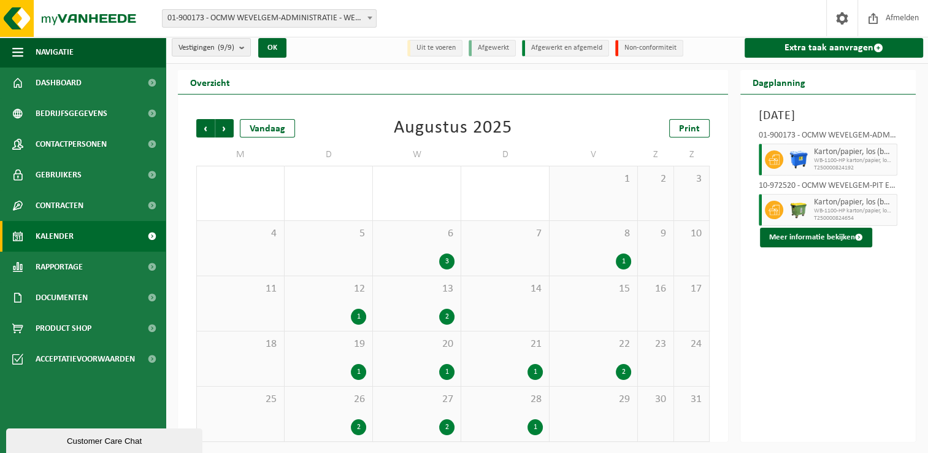
click at [225, 125] on span "Volgende" at bounding box center [224, 128] width 18 height 18
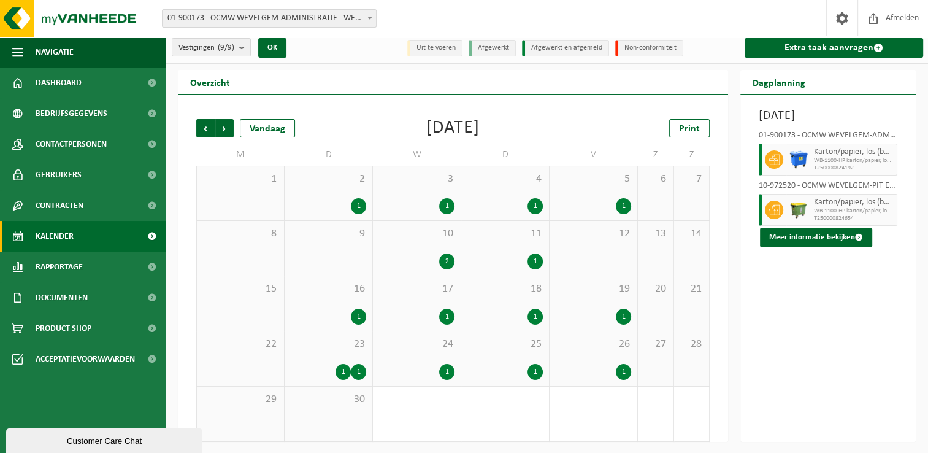
click at [225, 125] on span "Volgende" at bounding box center [224, 128] width 18 height 18
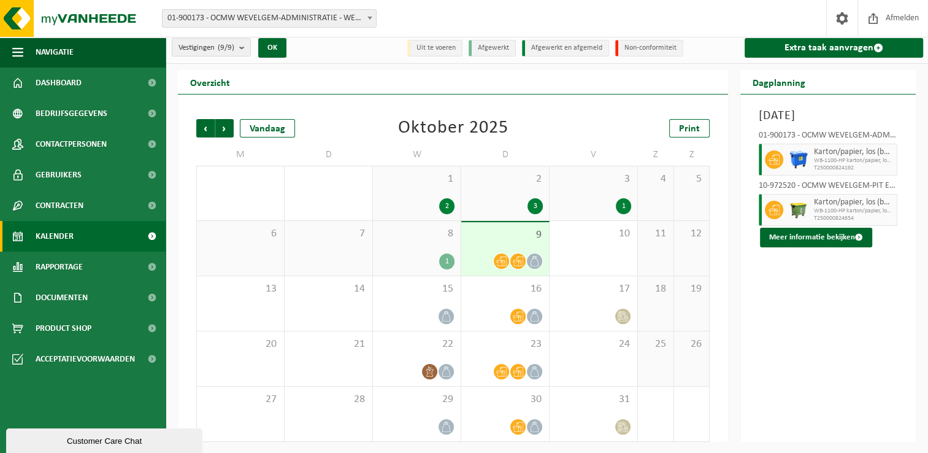
click at [225, 125] on span "Volgende" at bounding box center [224, 128] width 18 height 18
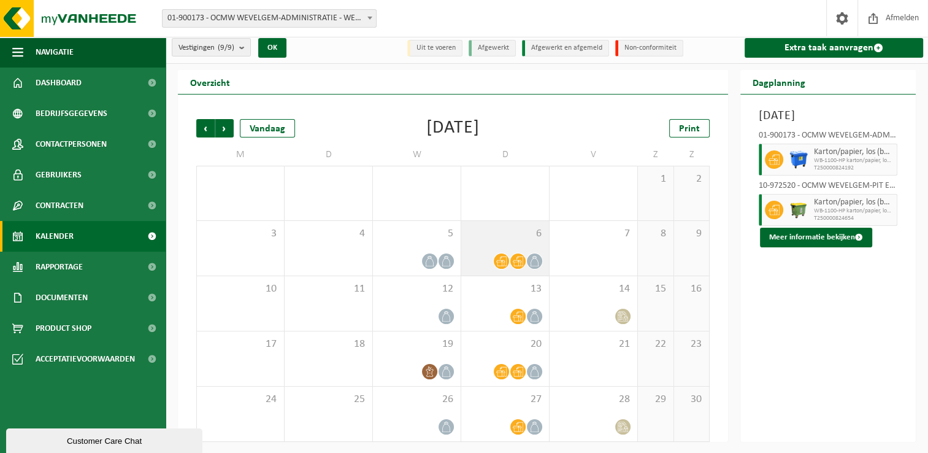
click at [499, 232] on span "6" at bounding box center [504, 233] width 75 height 13
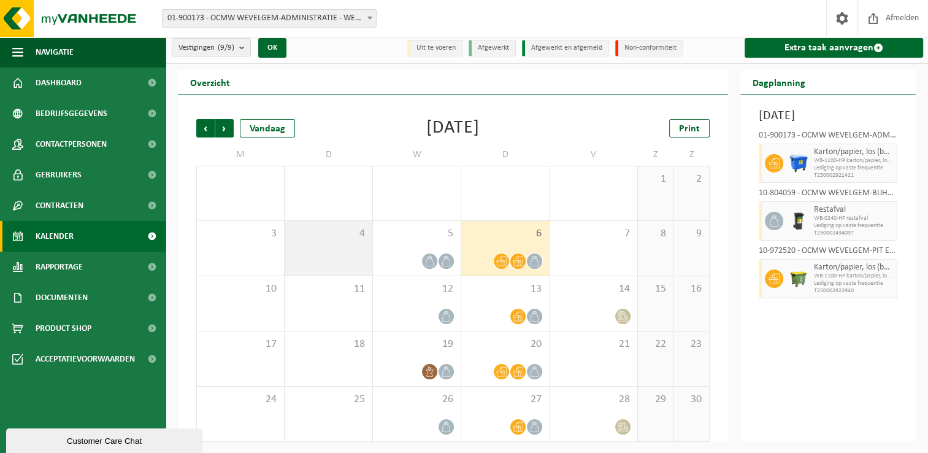
click at [336, 246] on div "4" at bounding box center [329, 248] width 88 height 55
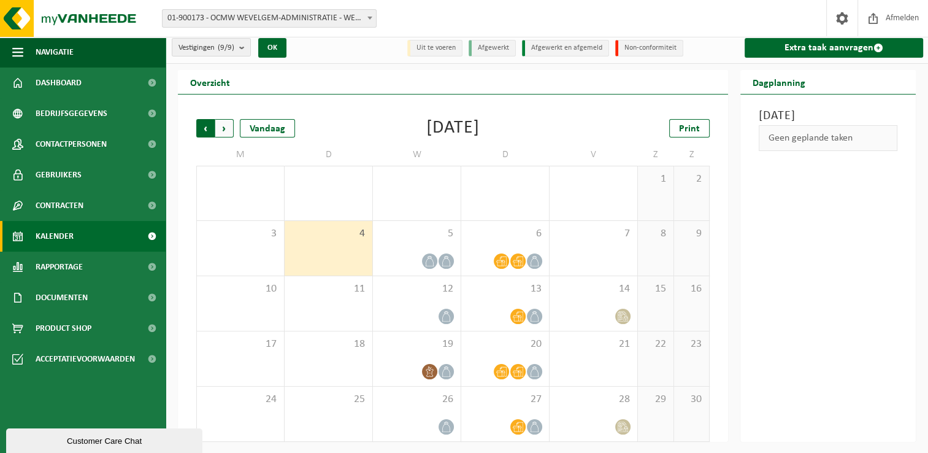
click at [226, 131] on span "Volgende" at bounding box center [224, 128] width 18 height 18
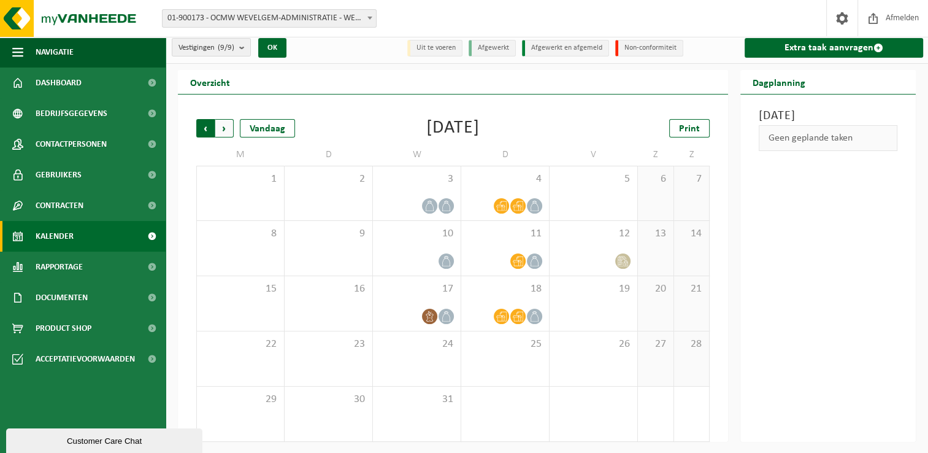
click at [224, 124] on span "Volgende" at bounding box center [224, 128] width 18 height 18
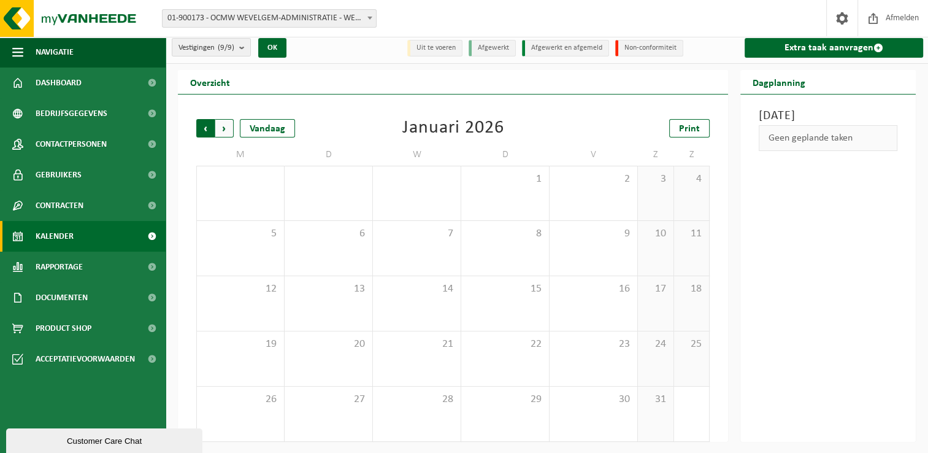
click at [224, 125] on span "Volgende" at bounding box center [224, 128] width 18 height 18
click at [205, 126] on span "Vorige" at bounding box center [205, 128] width 18 height 18
click at [203, 126] on span "Vorige" at bounding box center [205, 128] width 18 height 18
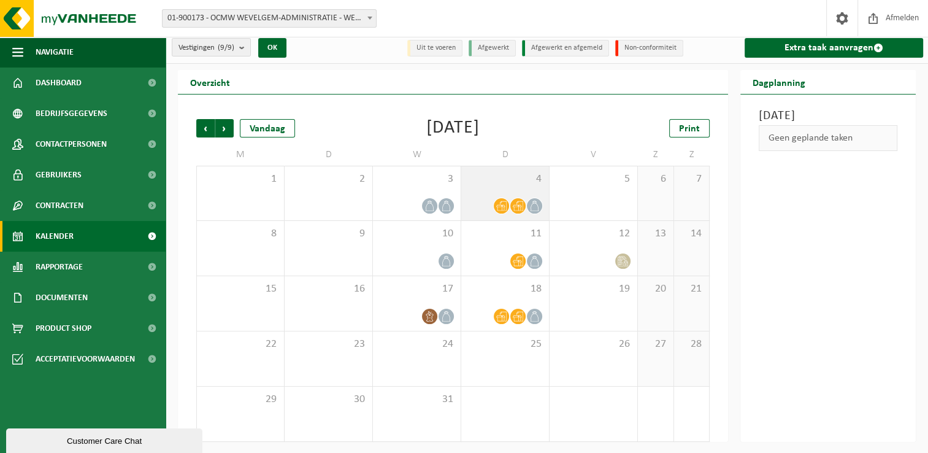
click at [488, 190] on div "4" at bounding box center [505, 193] width 88 height 54
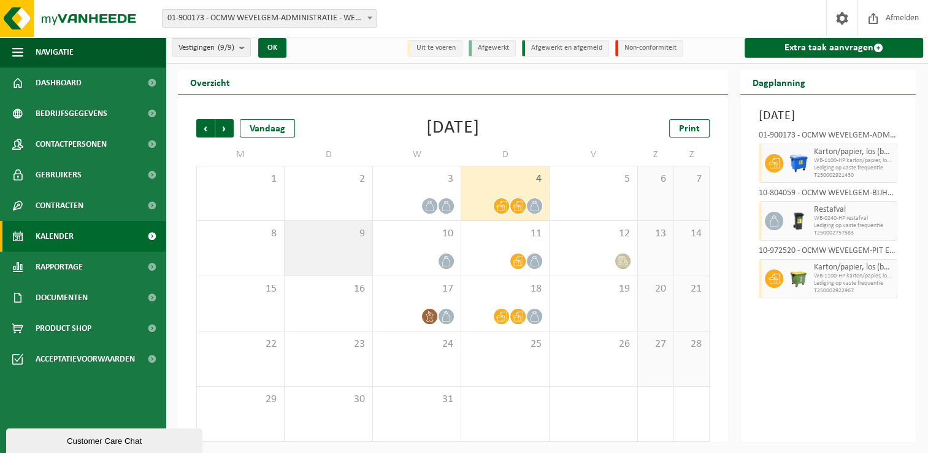
click at [337, 247] on div "9" at bounding box center [329, 248] width 88 height 55
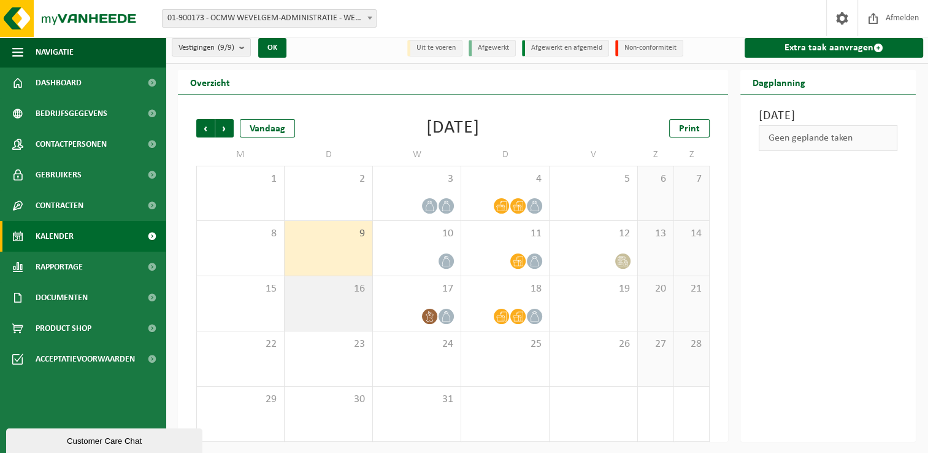
click at [317, 292] on span "16" at bounding box center [328, 288] width 75 height 13
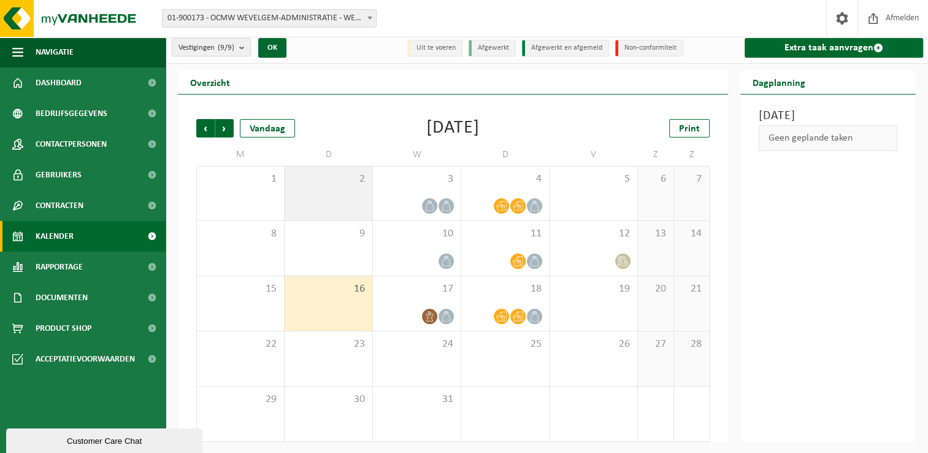
click at [326, 202] on div "2" at bounding box center [329, 193] width 88 height 54
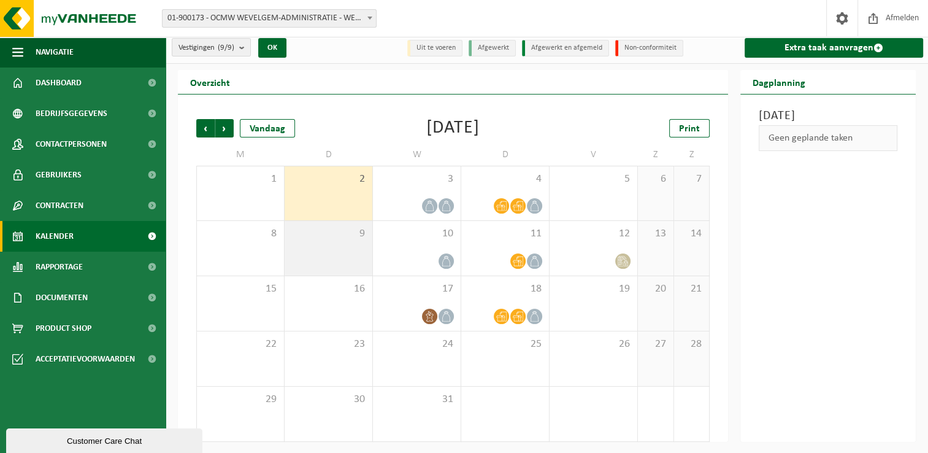
click at [324, 256] on div "9" at bounding box center [329, 248] width 88 height 55
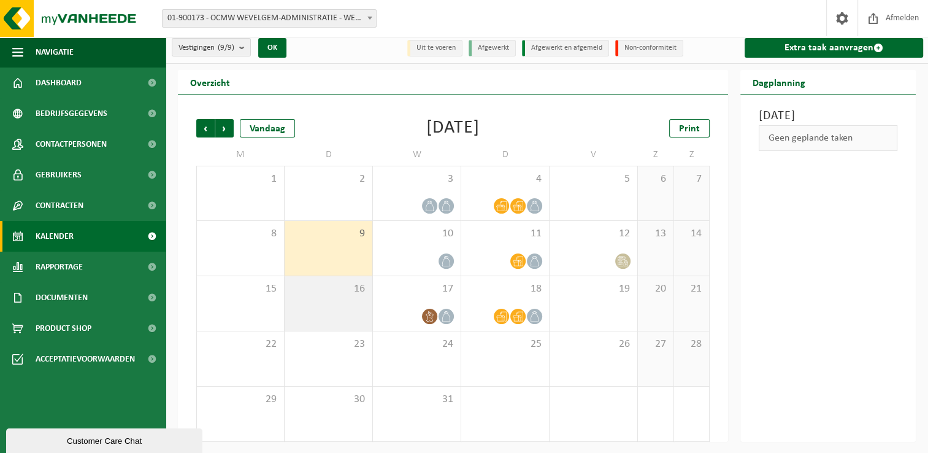
click at [315, 308] on div "16" at bounding box center [329, 303] width 88 height 55
